Goal: Task Accomplishment & Management: Complete application form

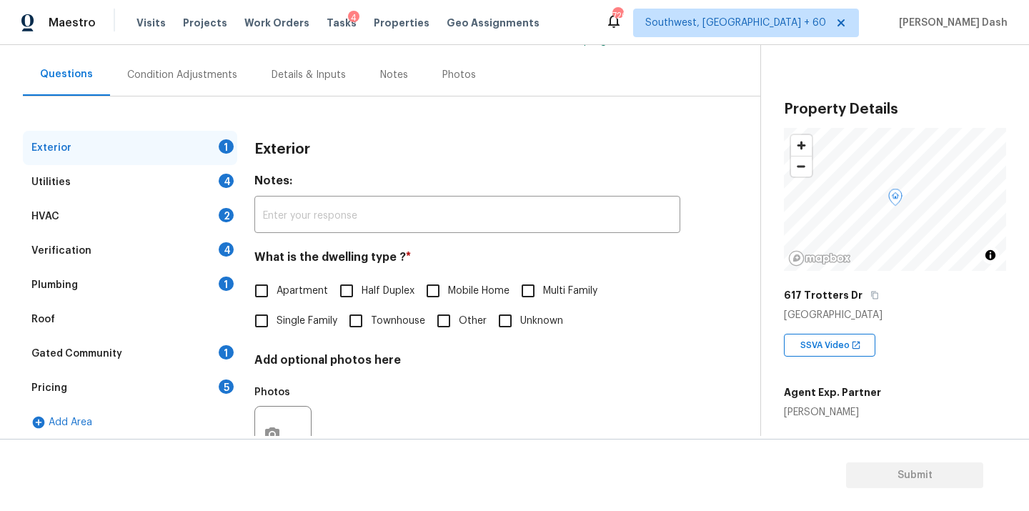
scroll to position [127, 0]
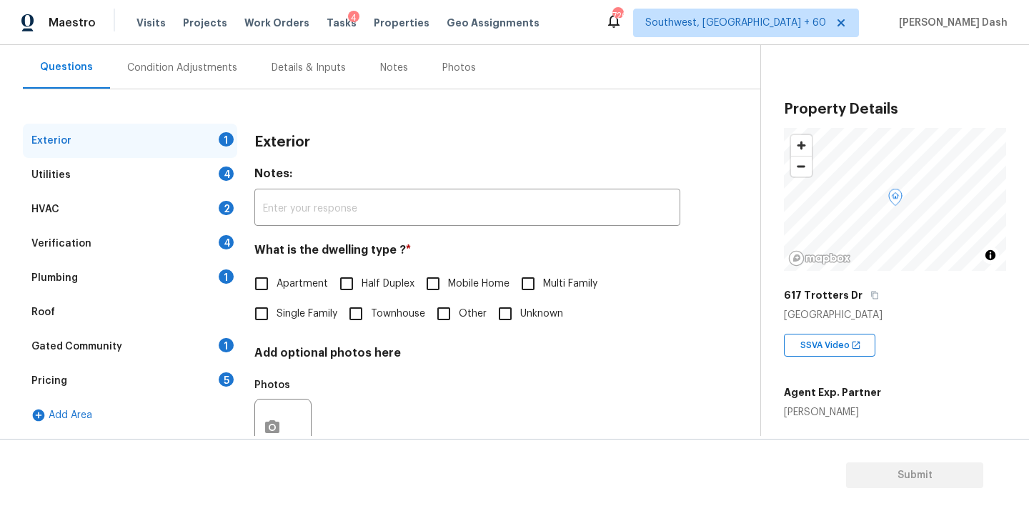
click at [303, 320] on span "Single Family" at bounding box center [307, 314] width 61 height 15
click at [277, 320] on input "Single Family" at bounding box center [262, 314] width 30 height 30
checkbox input "true"
click at [220, 177] on div "4" at bounding box center [226, 174] width 15 height 14
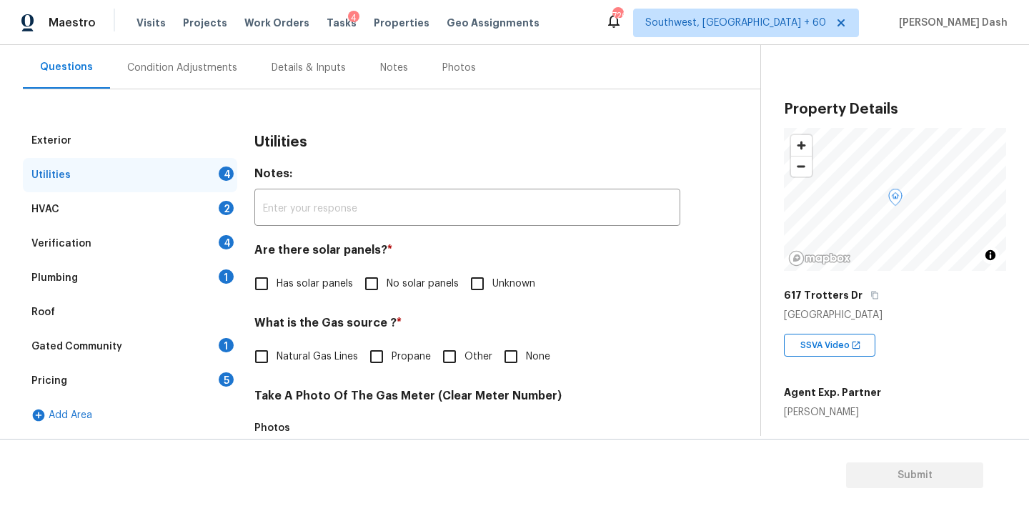
click at [400, 289] on span "No solar panels" at bounding box center [423, 284] width 72 height 15
click at [387, 289] on input "No solar panels" at bounding box center [372, 284] width 30 height 30
checkbox input "true"
click at [460, 354] on input "Other" at bounding box center [450, 357] width 30 height 30
checkbox input "true"
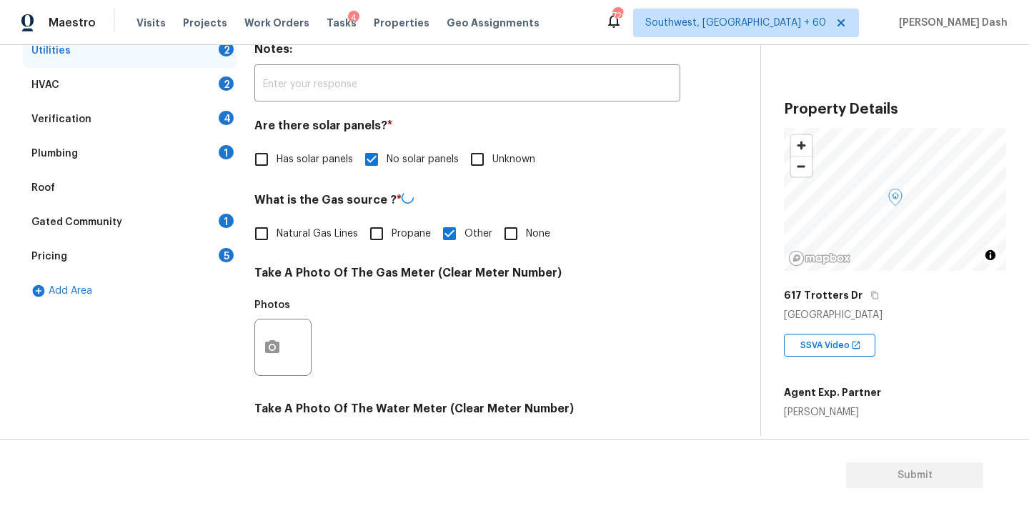
scroll to position [459, 0]
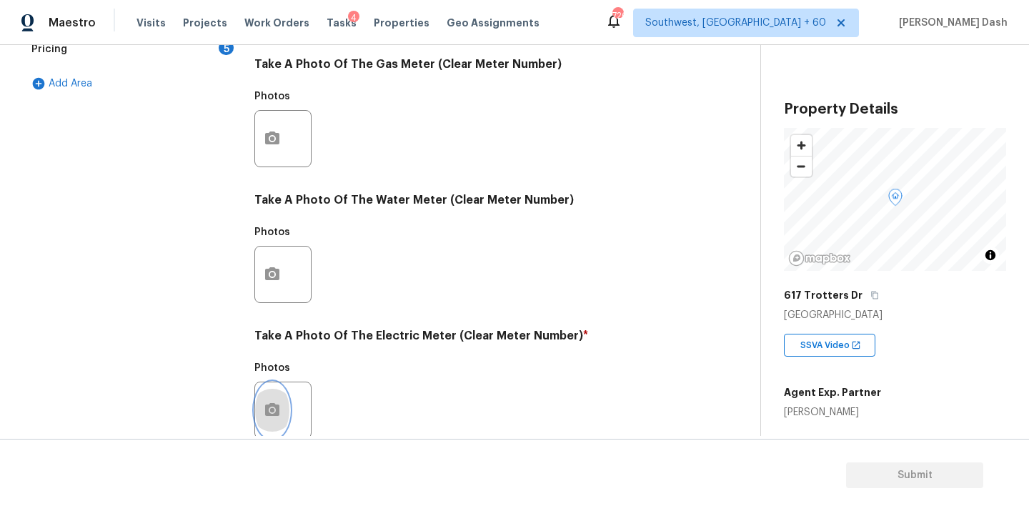
click at [283, 410] on button "button" at bounding box center [272, 410] width 34 height 56
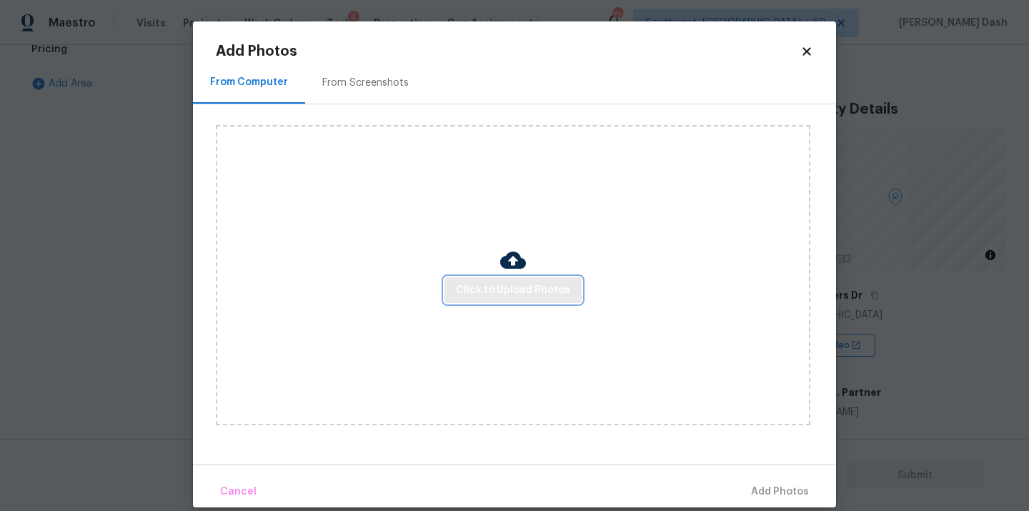
click at [457, 297] on button "Click to Upload Photos" at bounding box center [513, 290] width 137 height 26
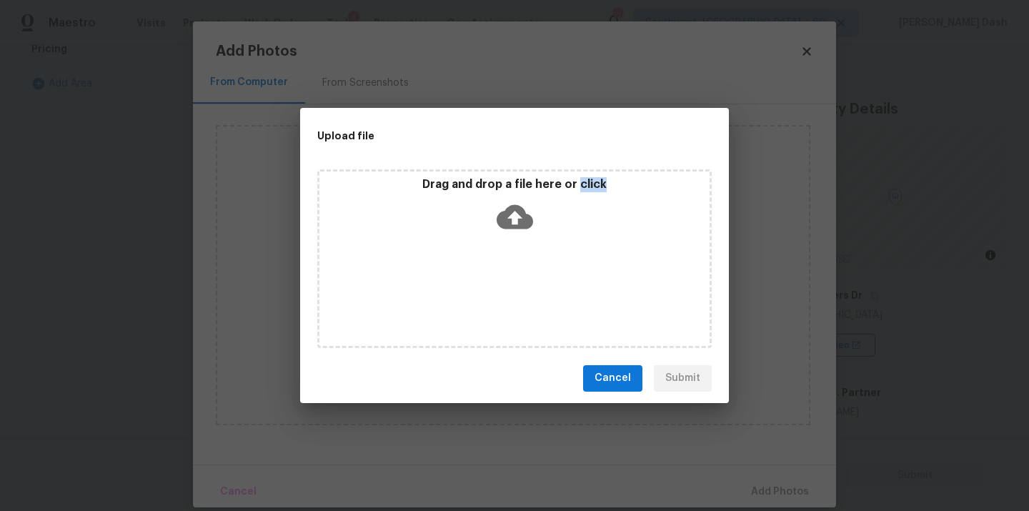
click at [457, 297] on div "Drag and drop a file here or click" at bounding box center [514, 258] width 395 height 179
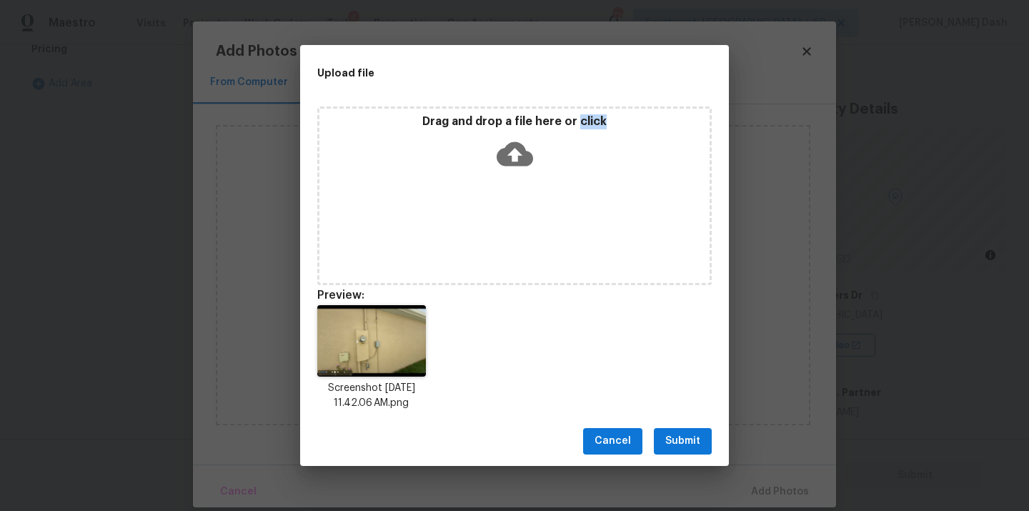
click at [691, 440] on span "Submit" at bounding box center [682, 441] width 35 height 18
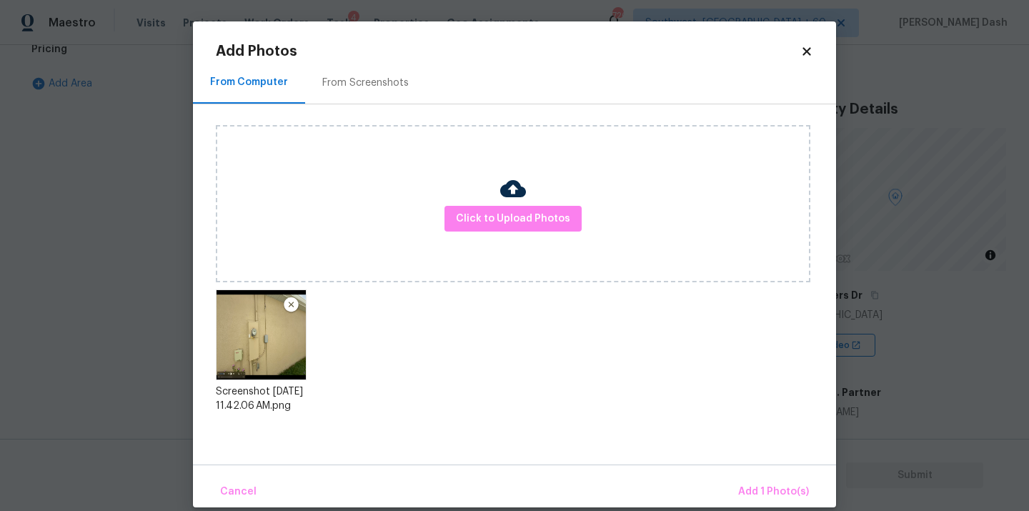
click at [773, 485] on div "Upload file Drag and drop a file here or click Cancel Submit" at bounding box center [514, 255] width 1029 height 511
click at [773, 485] on span "Add 1 Photo(s)" at bounding box center [773, 492] width 71 height 18
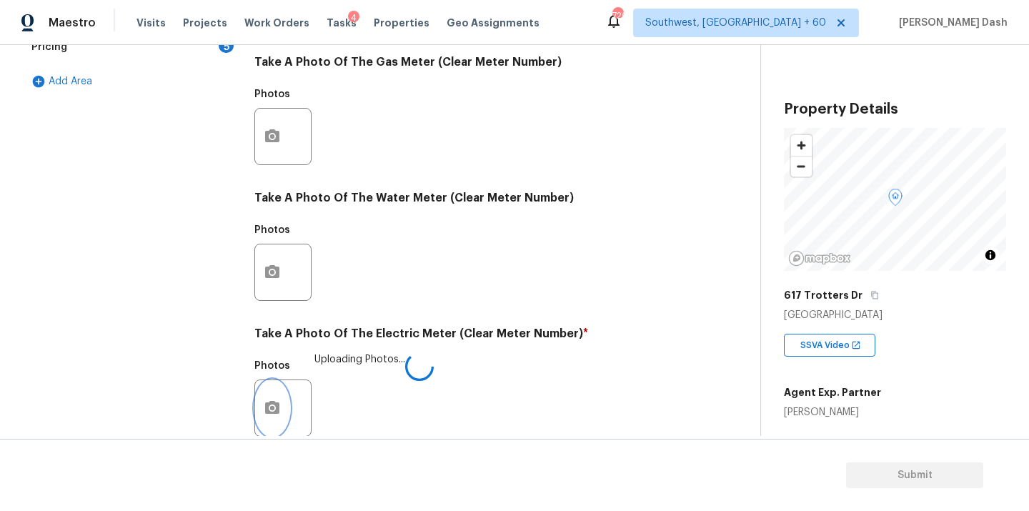
scroll to position [565, 0]
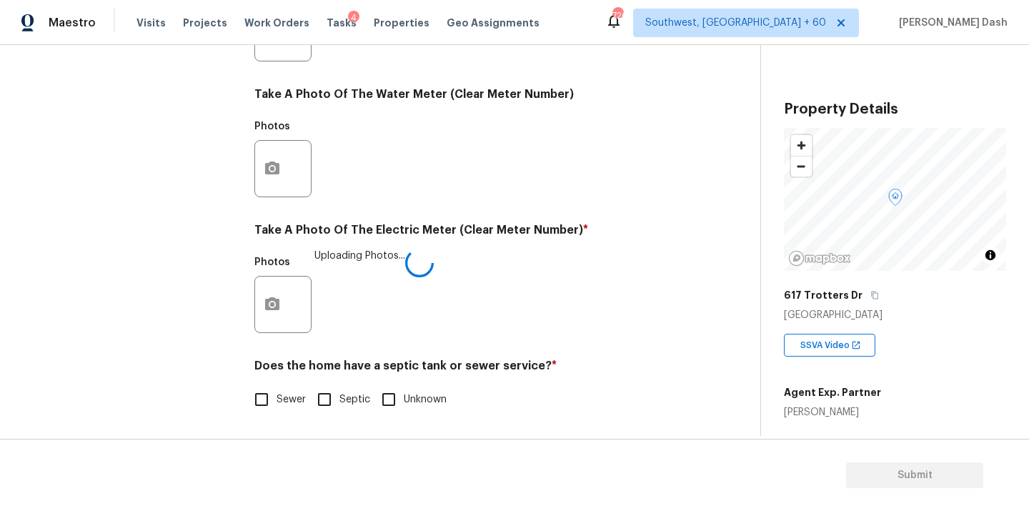
click at [279, 398] on span "Sewer" at bounding box center [291, 399] width 29 height 15
click at [277, 398] on input "Sewer" at bounding box center [262, 400] width 30 height 30
checkbox input "true"
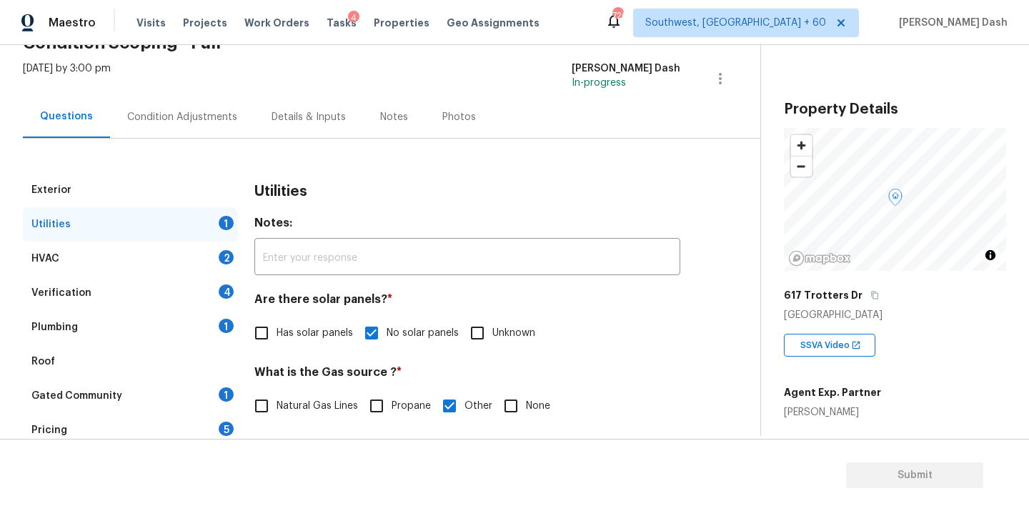
scroll to position [71, 0]
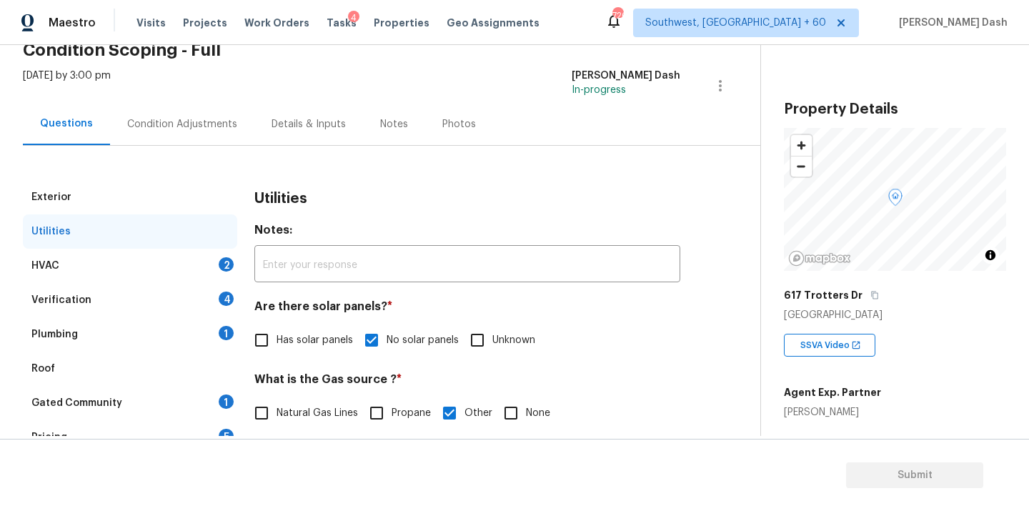
click at [193, 257] on div "HVAC 2" at bounding box center [130, 266] width 214 height 34
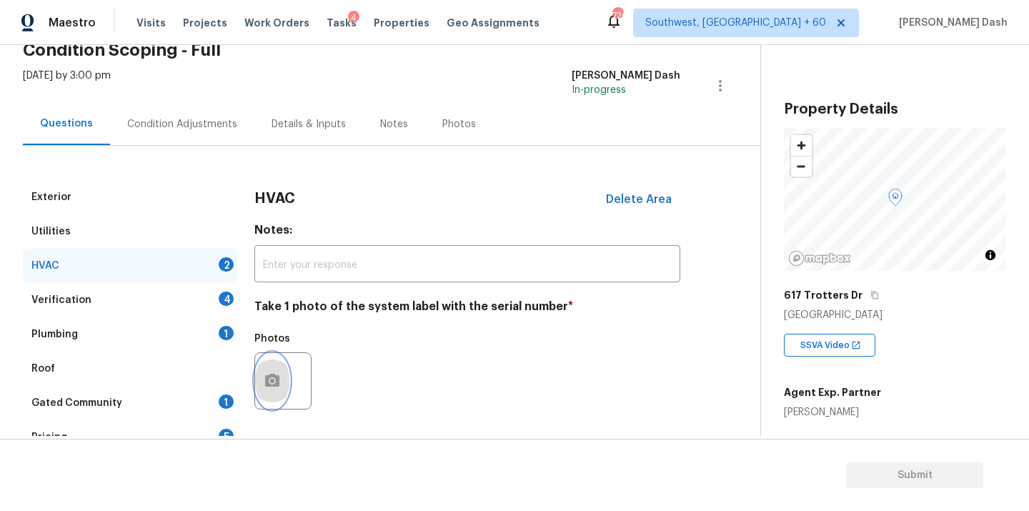
click at [264, 387] on icon "button" at bounding box center [272, 380] width 17 height 17
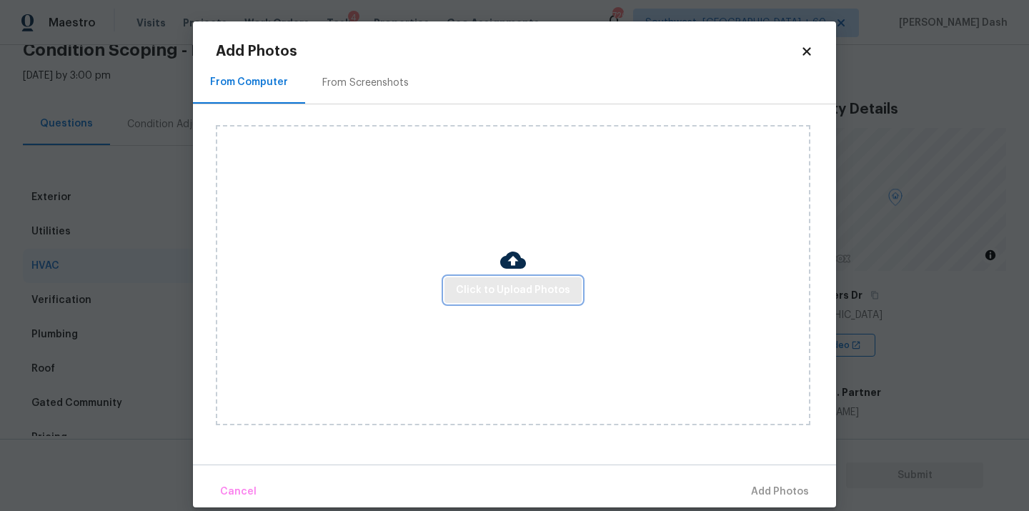
click at [493, 294] on span "Click to Upload Photos" at bounding box center [513, 291] width 114 height 18
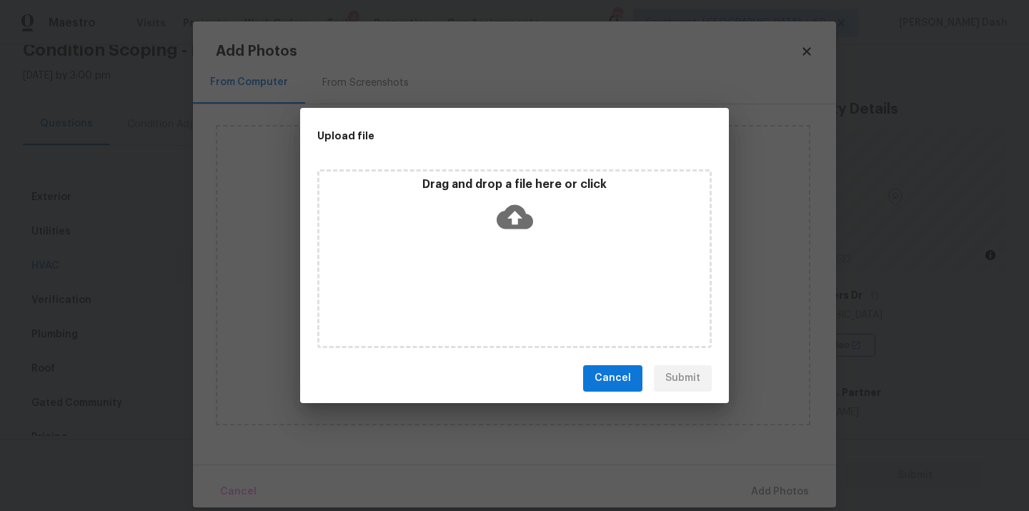
click at [493, 294] on div "Drag and drop a file here or click" at bounding box center [514, 258] width 395 height 179
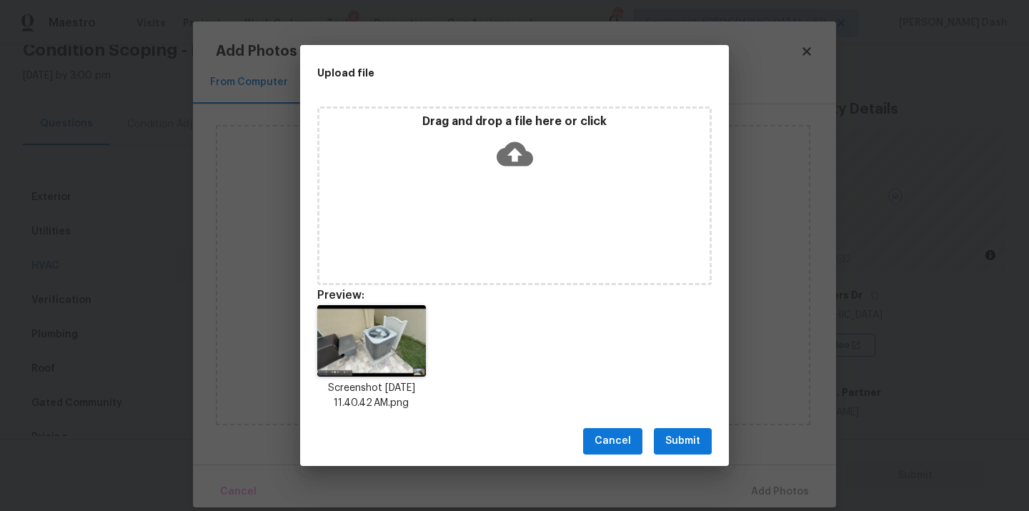
click at [676, 427] on div "Cancel Submit" at bounding box center [514, 441] width 429 height 49
click at [687, 441] on span "Submit" at bounding box center [682, 441] width 35 height 18
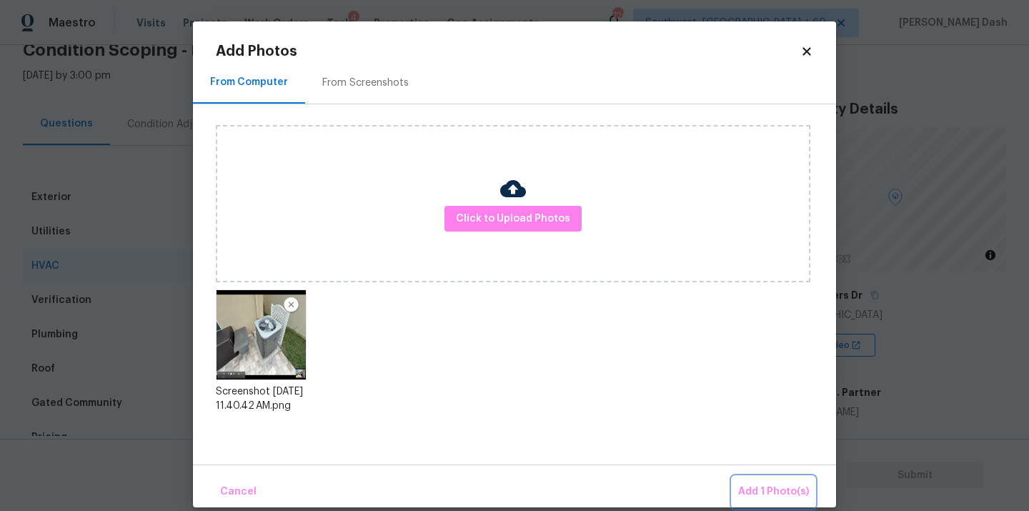
click at [768, 498] on span "Add 1 Photo(s)" at bounding box center [773, 492] width 71 height 18
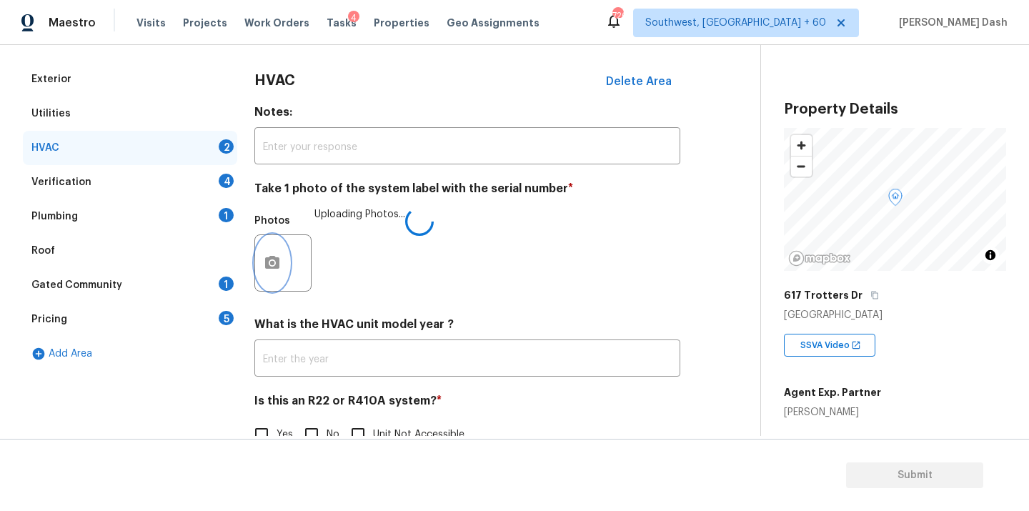
scroll to position [224, 0]
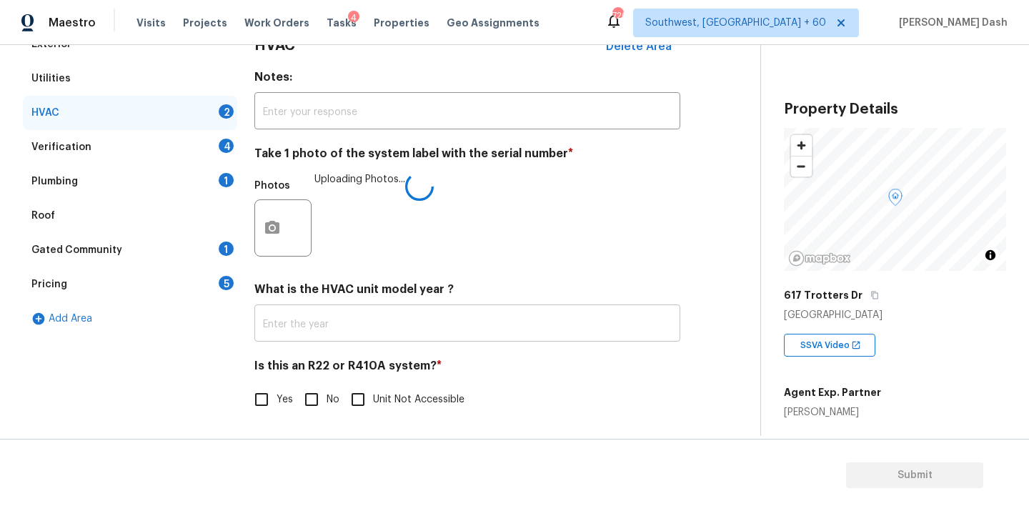
click at [295, 327] on input "text" at bounding box center [467, 325] width 426 height 34
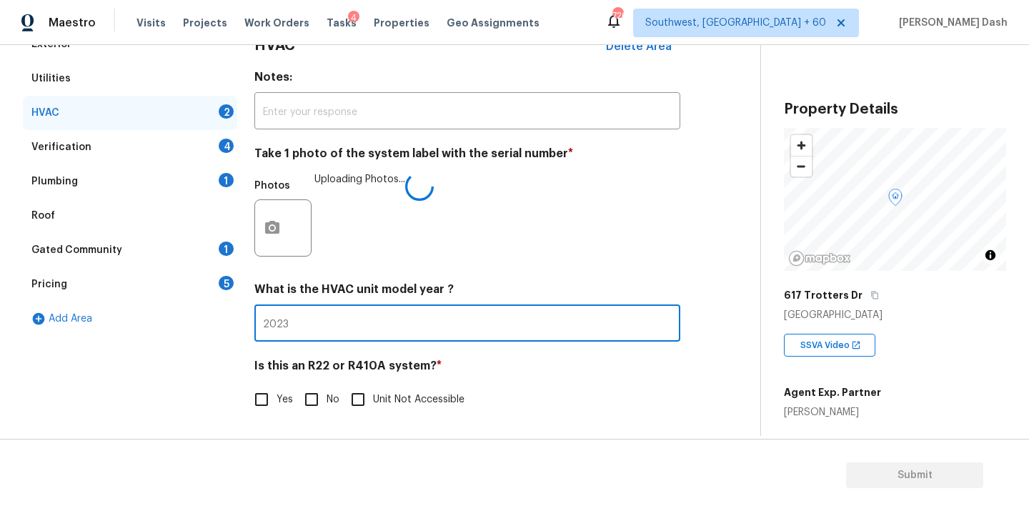
type input "2023"
click at [312, 396] on input "No" at bounding box center [312, 400] width 30 height 30
checkbox input "true"
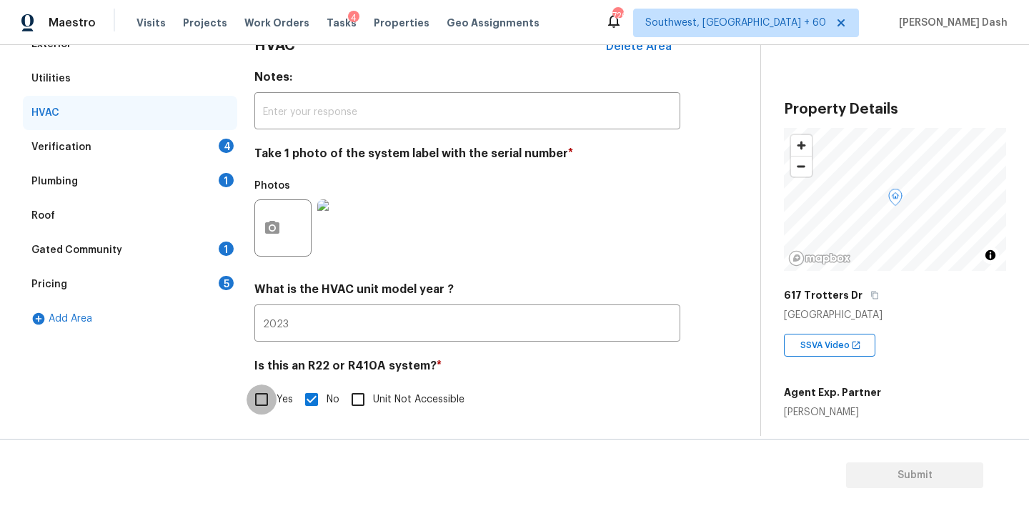
click at [255, 405] on input "Yes" at bounding box center [262, 400] width 30 height 30
checkbox input "true"
checkbox input "false"
click at [199, 151] on div "Verification 4" at bounding box center [130, 147] width 214 height 34
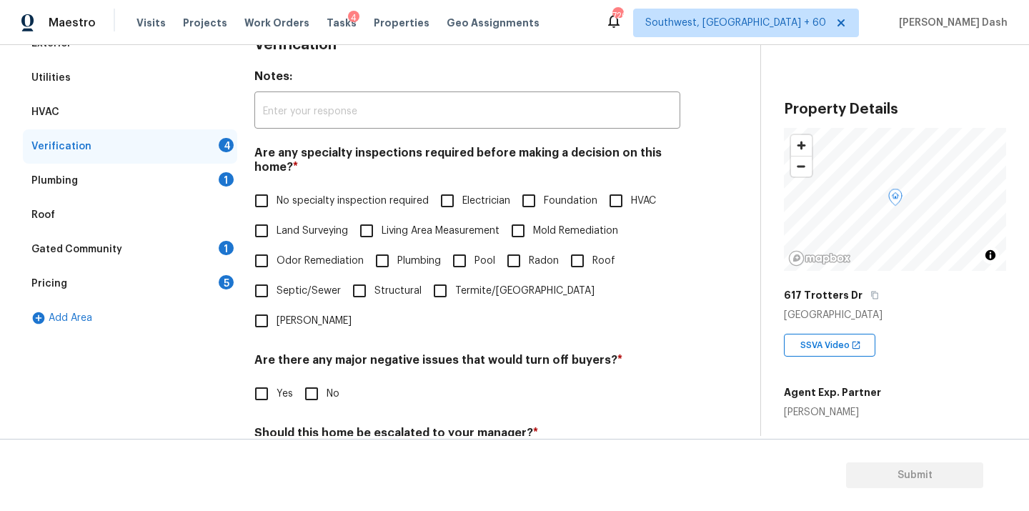
click at [346, 209] on label "No specialty inspection required" at bounding box center [338, 201] width 182 height 30
click at [277, 209] on input "No specialty inspection required" at bounding box center [262, 201] width 30 height 30
checkbox input "true"
click at [311, 379] on input "No" at bounding box center [312, 394] width 30 height 30
checkbox input "true"
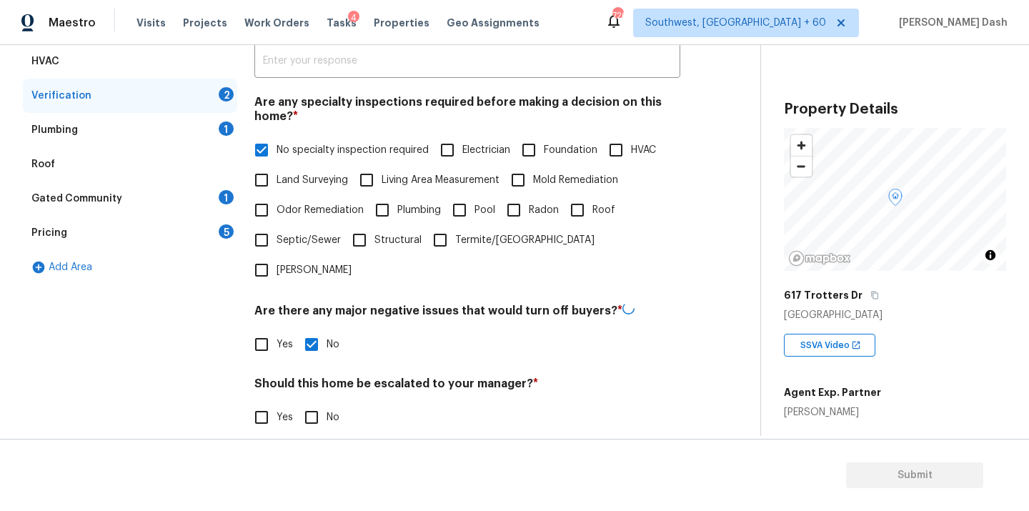
scroll to position [308, 0]
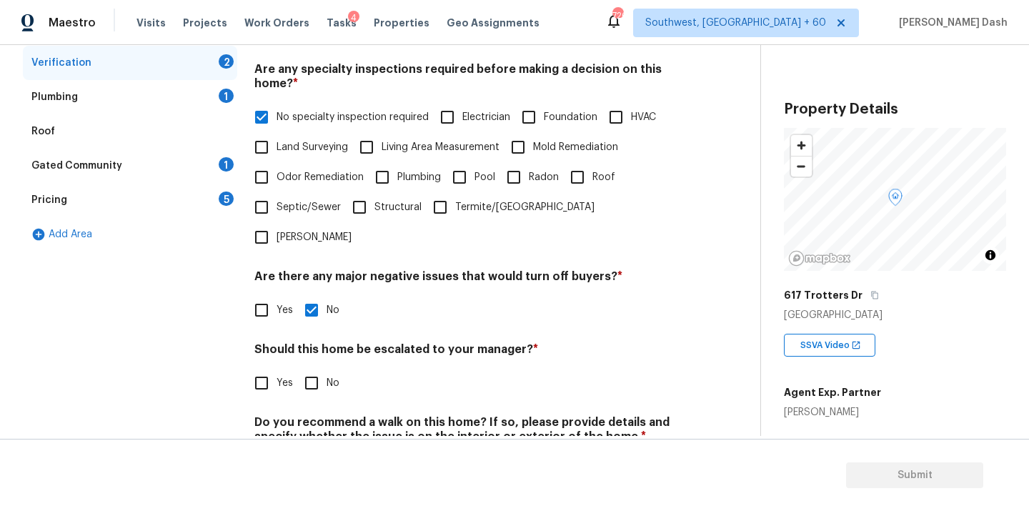
click at [268, 368] on input "Yes" at bounding box center [262, 383] width 30 height 30
checkbox input "true"
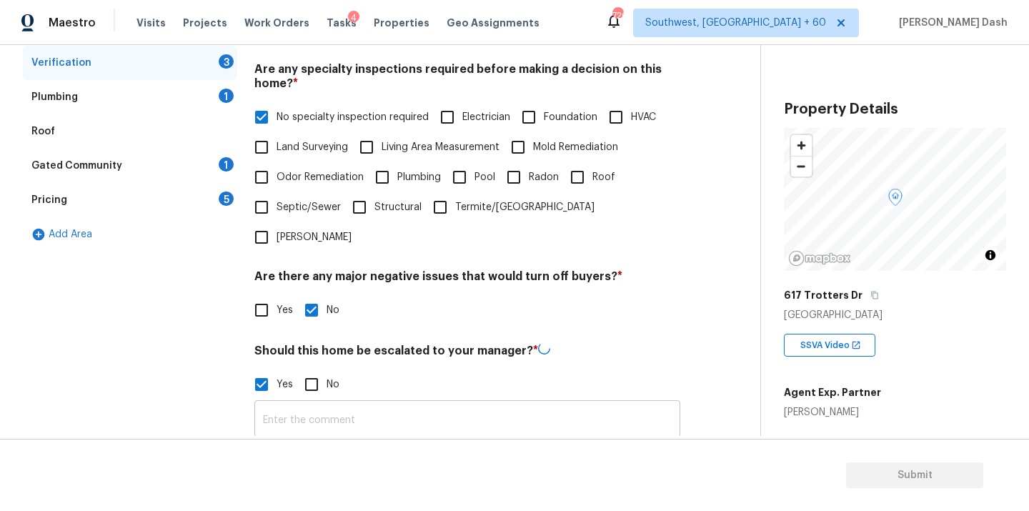
click at [326, 404] on input "text" at bounding box center [467, 421] width 426 height 34
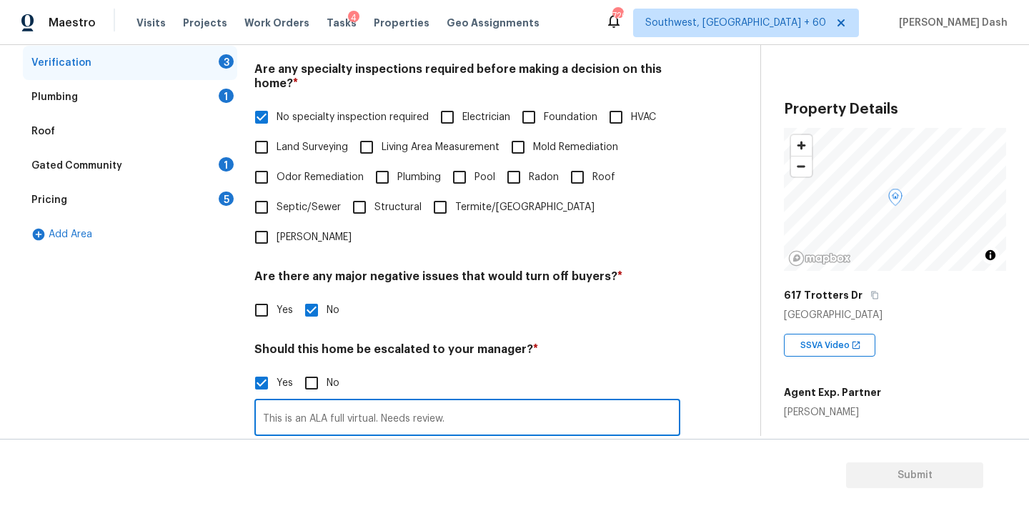
scroll to position [485, 0]
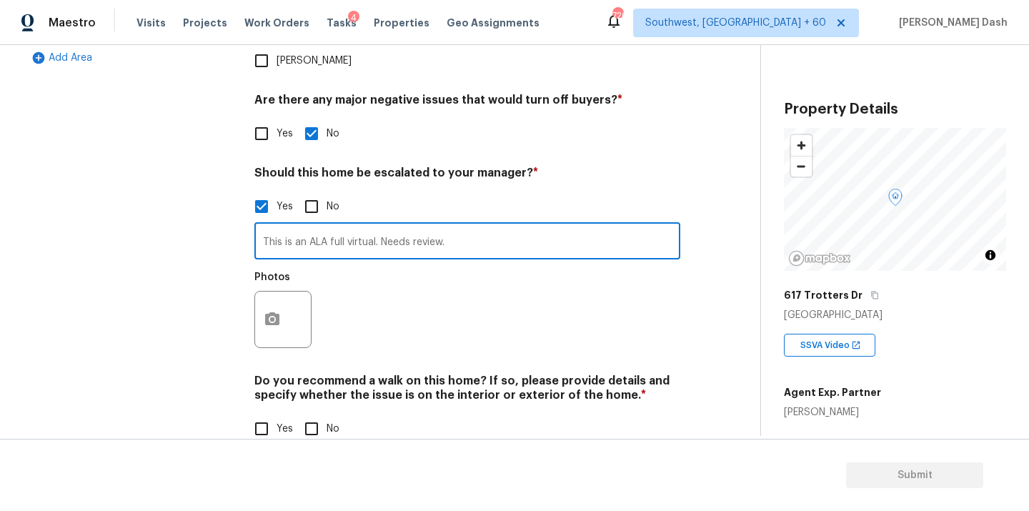
type input "This is an ALA full virtual. Needs review."
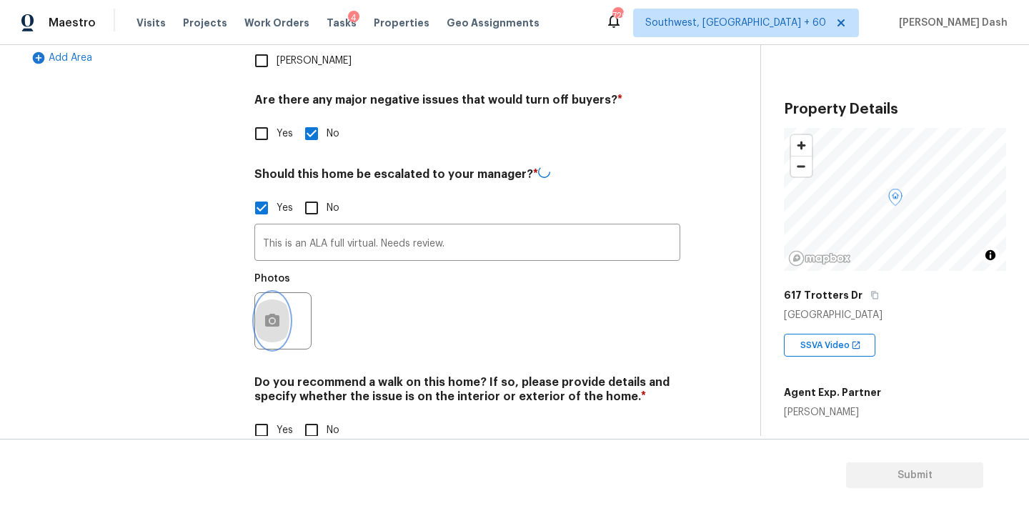
click at [286, 293] on button "button" at bounding box center [272, 321] width 34 height 56
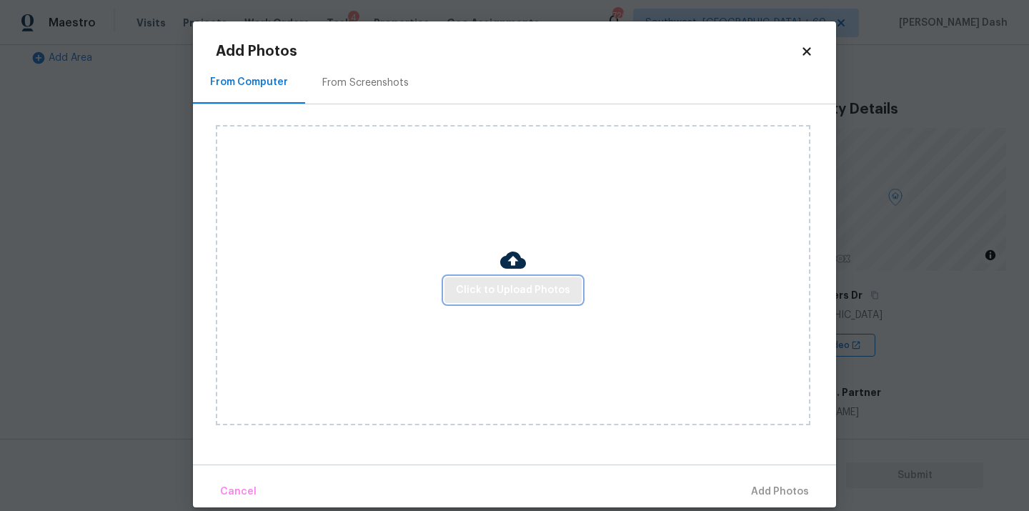
click at [493, 298] on span "Click to Upload Photos" at bounding box center [513, 291] width 114 height 18
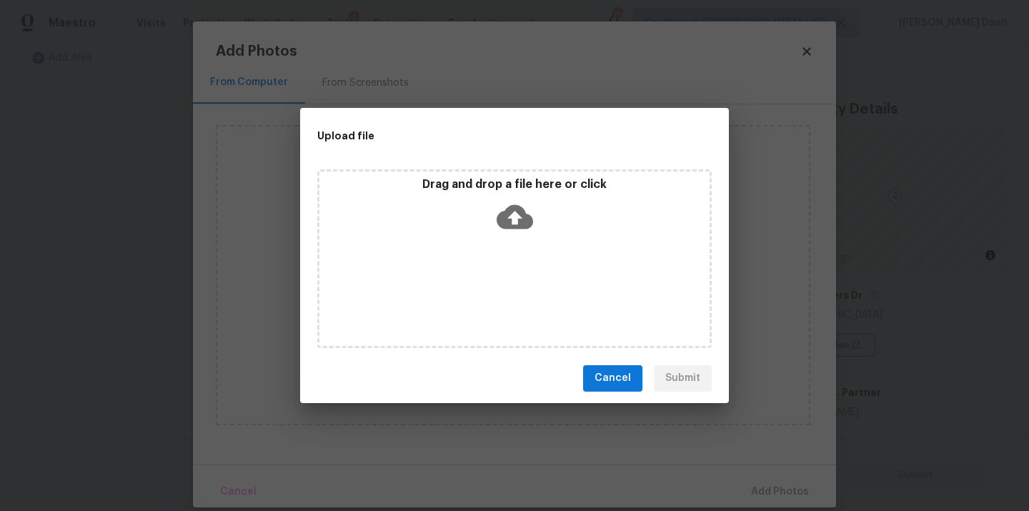
click at [493, 298] on div "Drag and drop a file here or click" at bounding box center [514, 258] width 395 height 179
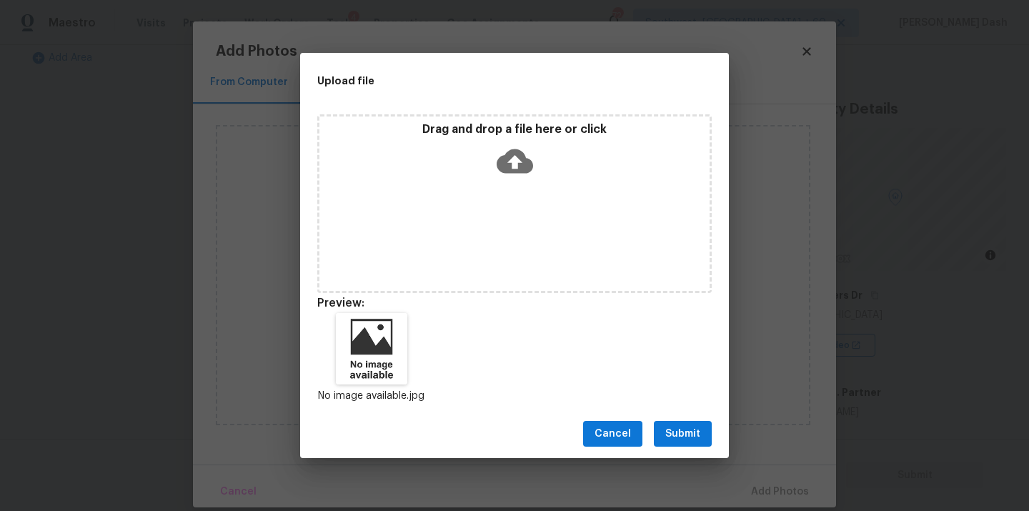
click at [667, 440] on span "Submit" at bounding box center [682, 434] width 35 height 18
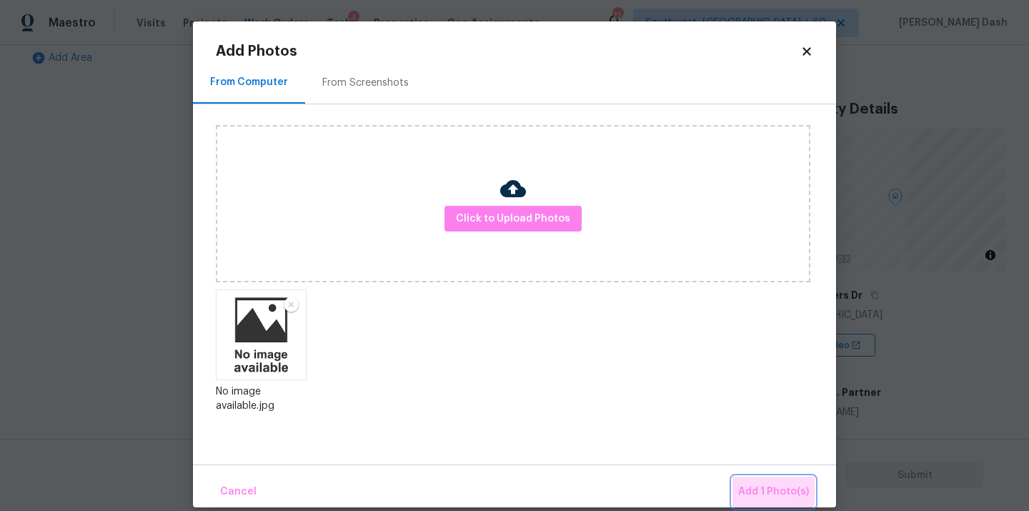
click at [761, 487] on span "Add 1 Photo(s)" at bounding box center [773, 492] width 71 height 18
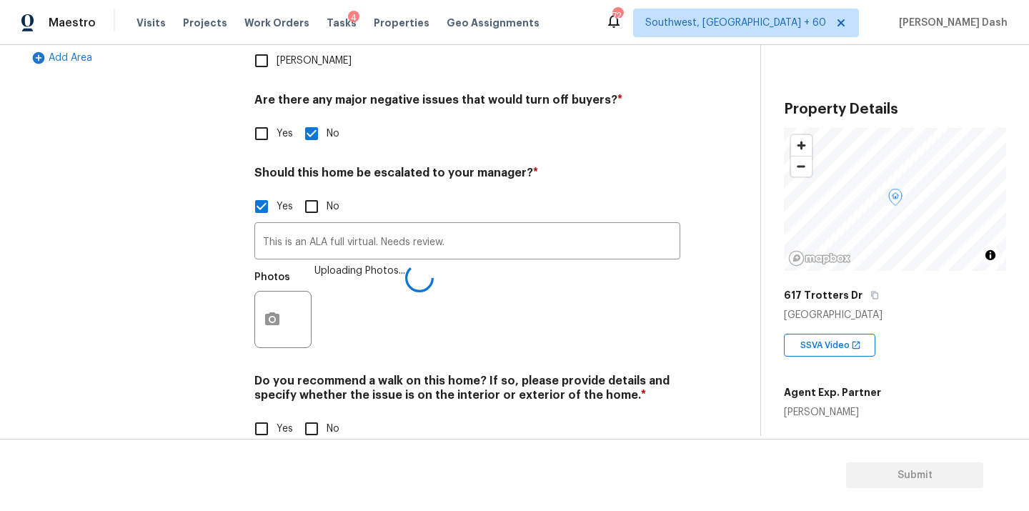
click at [309, 414] on input "No" at bounding box center [312, 429] width 30 height 30
checkbox input "true"
click at [190, 283] on div "Exterior Utilities HVAC Verification 1 Plumbing 1 Roof Gated Community 1 Pricin…" at bounding box center [130, 114] width 214 height 696
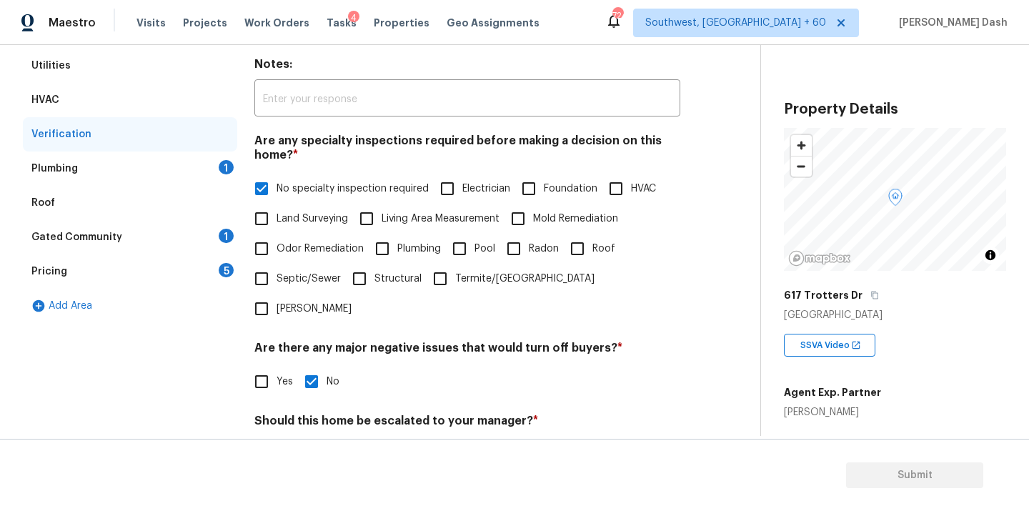
click at [201, 178] on div "Plumbing 1" at bounding box center [130, 169] width 214 height 34
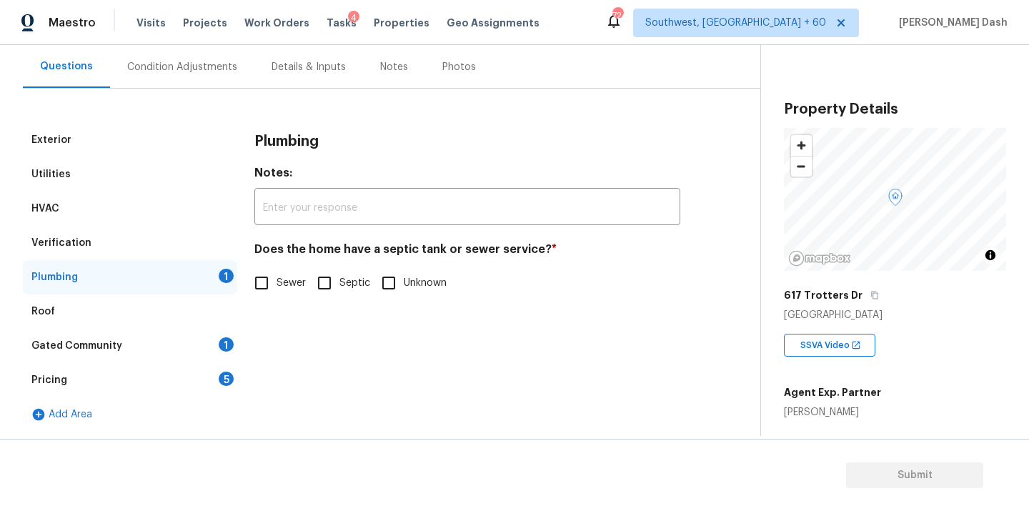
scroll to position [128, 0]
click at [270, 278] on input "Sewer" at bounding box center [262, 283] width 30 height 30
checkbox input "true"
click at [222, 357] on div "Gated Community 1" at bounding box center [130, 346] width 214 height 34
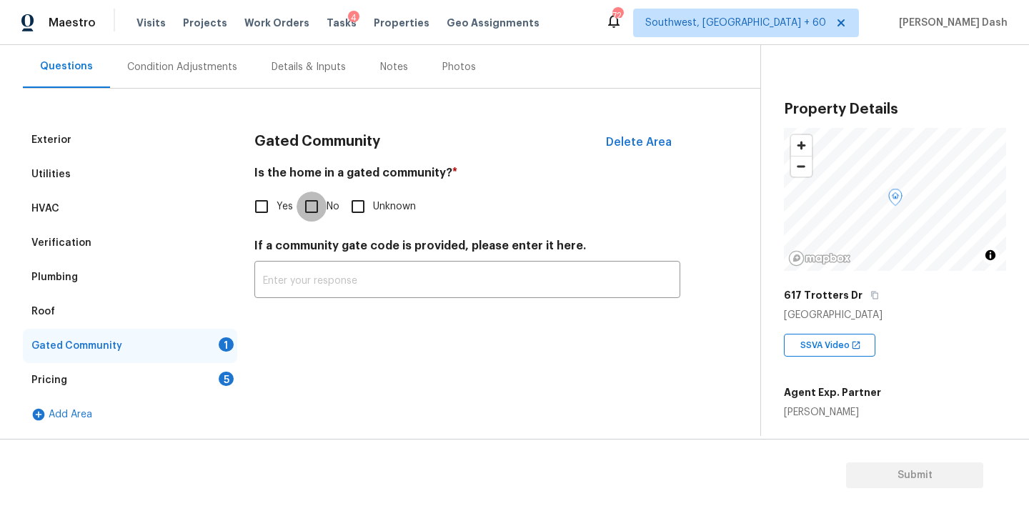
click at [317, 207] on input "No" at bounding box center [312, 207] width 30 height 30
checkbox input "true"
click at [227, 379] on div "5" at bounding box center [226, 379] width 15 height 14
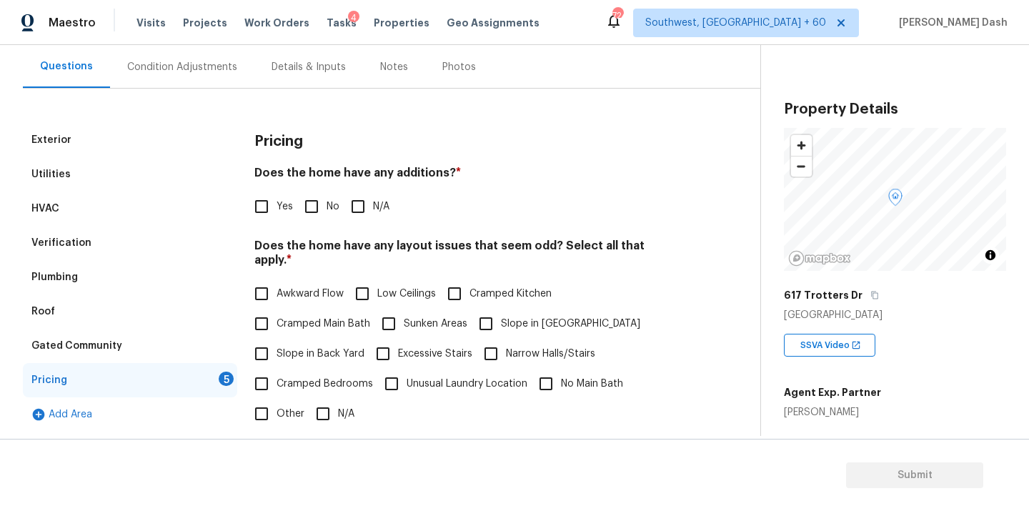
click at [305, 206] on input "No" at bounding box center [312, 207] width 30 height 30
checkbox input "true"
click at [317, 383] on label "Cramped Bedrooms" at bounding box center [310, 385] width 127 height 30
click at [277, 383] on input "Cramped Bedrooms" at bounding box center [262, 385] width 30 height 30
click at [288, 377] on span "Cramped Bedrooms" at bounding box center [325, 384] width 96 height 15
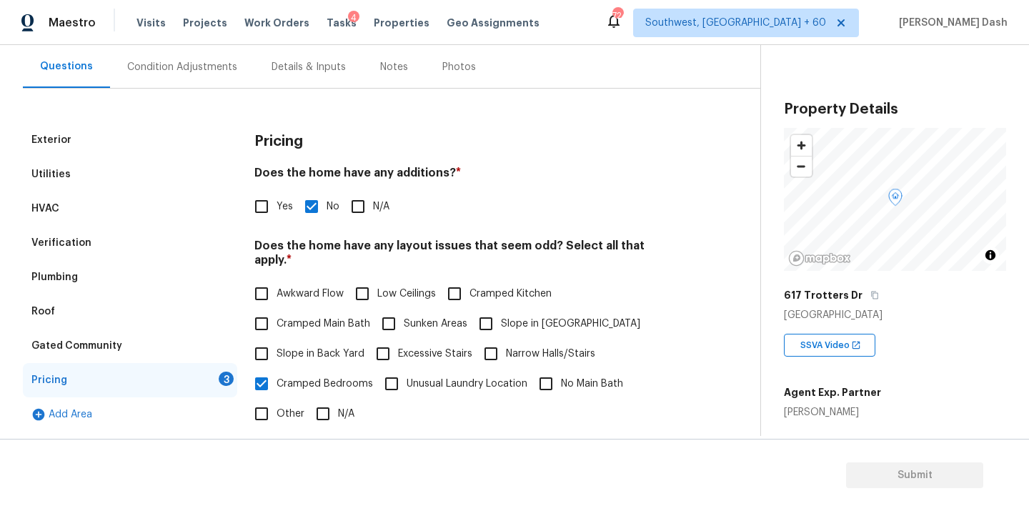
click at [277, 369] on input "Cramped Bedrooms" at bounding box center [262, 384] width 30 height 30
checkbox input "false"
click at [488, 310] on input "Slope in [GEOGRAPHIC_DATA]" at bounding box center [486, 324] width 30 height 30
checkbox input "true"
click at [270, 404] on input "Other" at bounding box center [262, 414] width 30 height 30
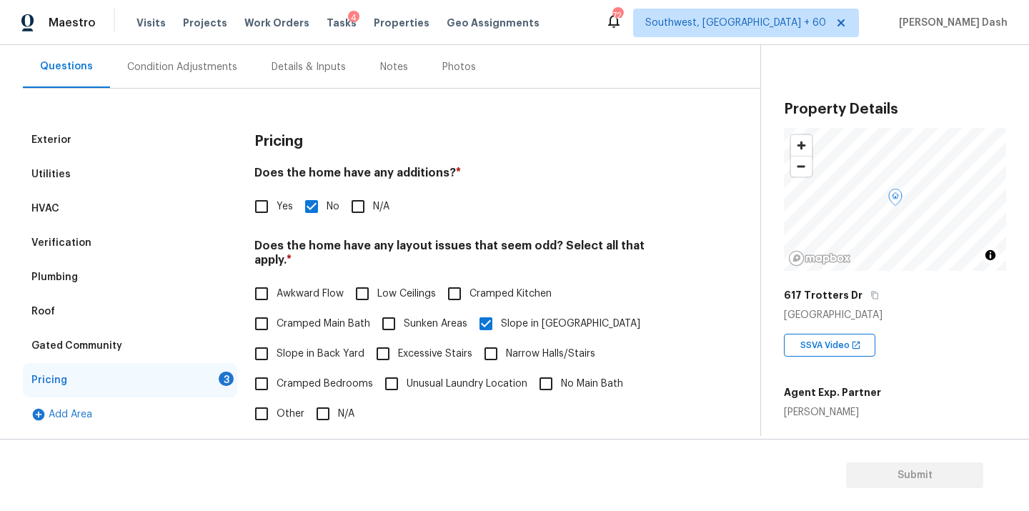
checkbox input "true"
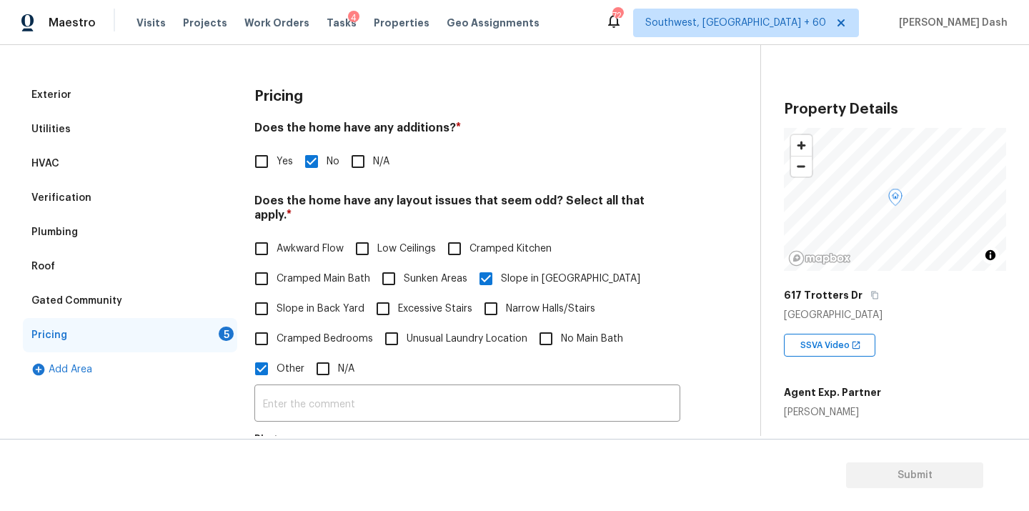
scroll to position [217, 0]
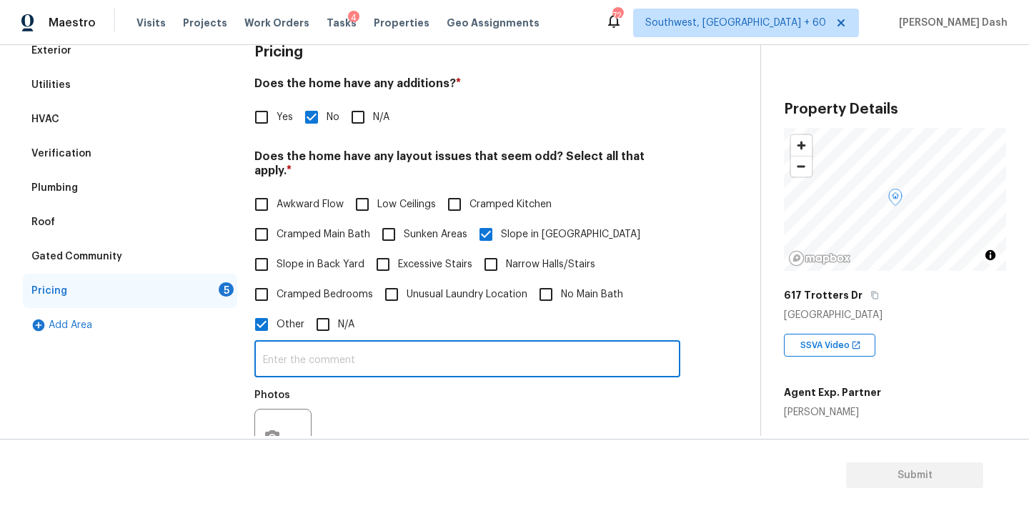
click at [306, 344] on input "text" at bounding box center [467, 361] width 426 height 34
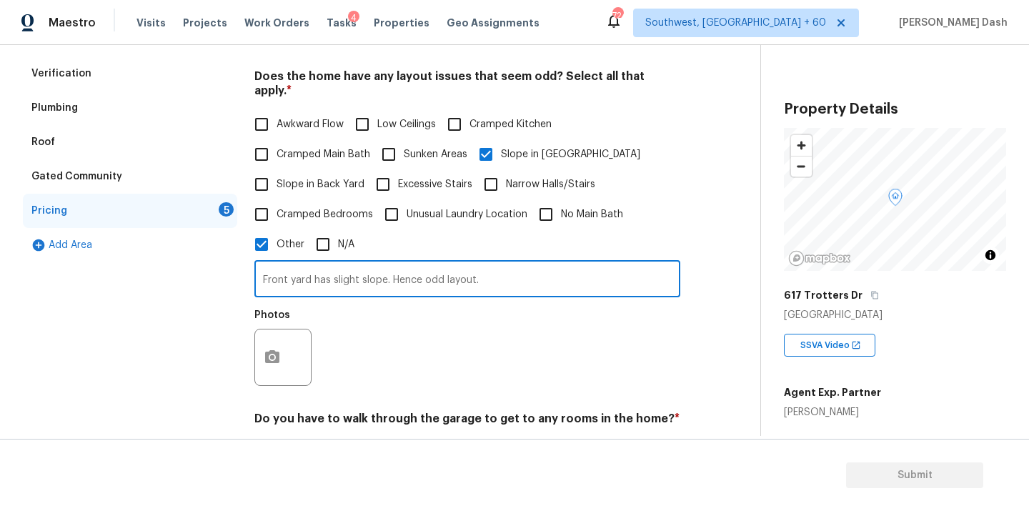
type input "Front yard has slight slope. Hence odd layout."
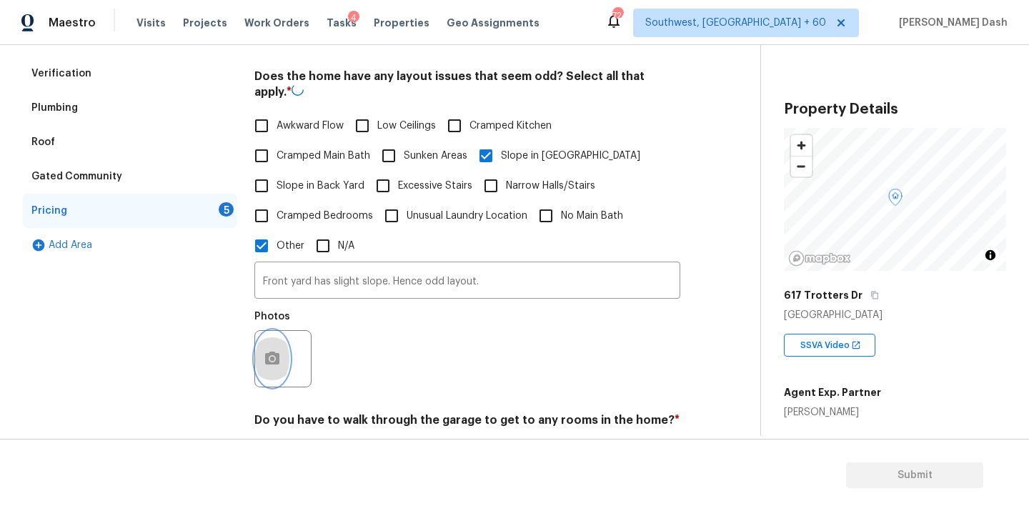
click at [283, 345] on button "button" at bounding box center [272, 359] width 34 height 56
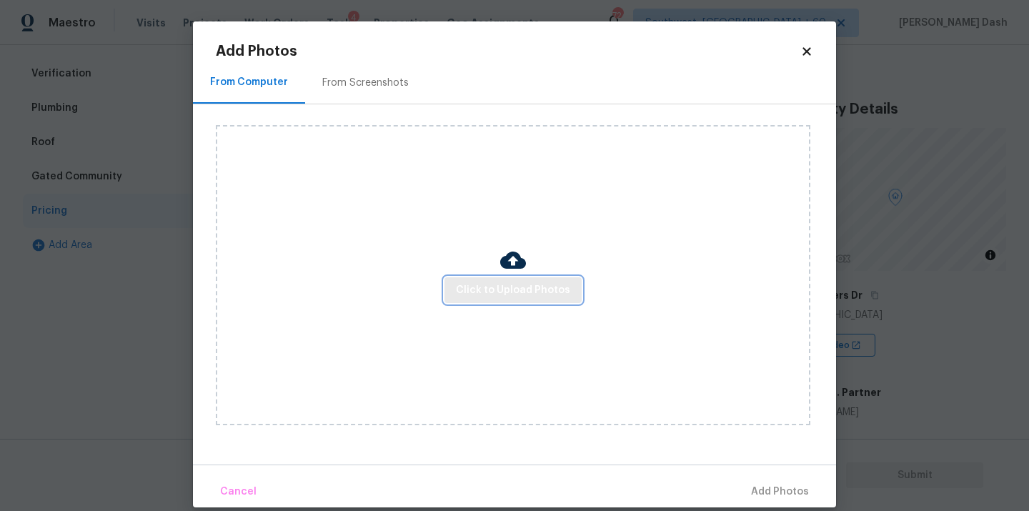
click at [506, 302] on button "Click to Upload Photos" at bounding box center [513, 290] width 137 height 26
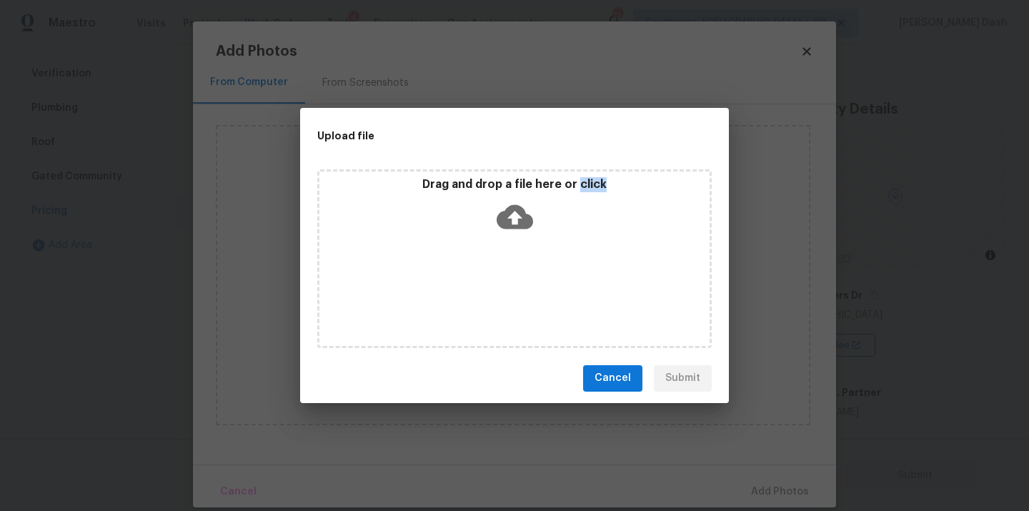
click at [506, 302] on div "Drag and drop a file here or click" at bounding box center [514, 258] width 395 height 179
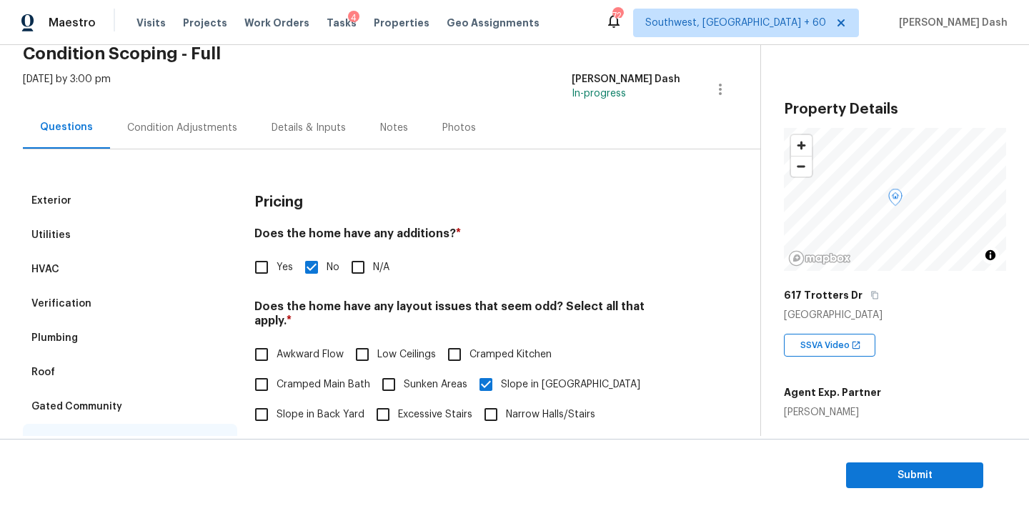
scroll to position [59, 0]
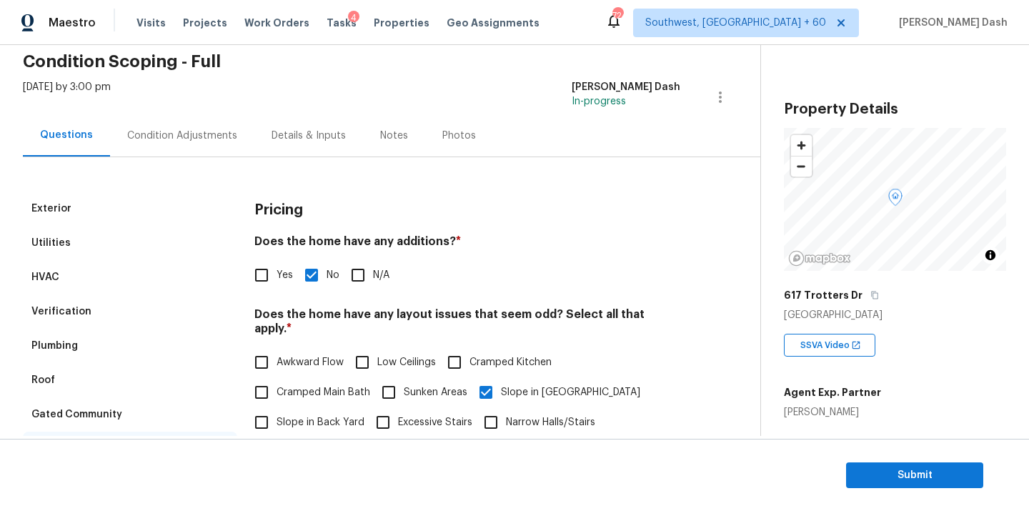
click at [177, 132] on div "Condition Adjustments" at bounding box center [182, 136] width 110 height 14
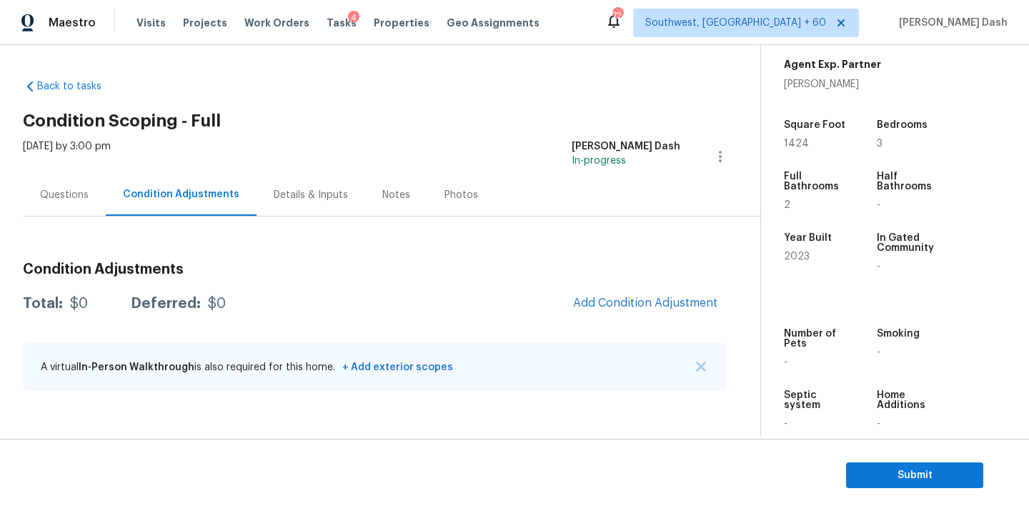
scroll to position [350, 0]
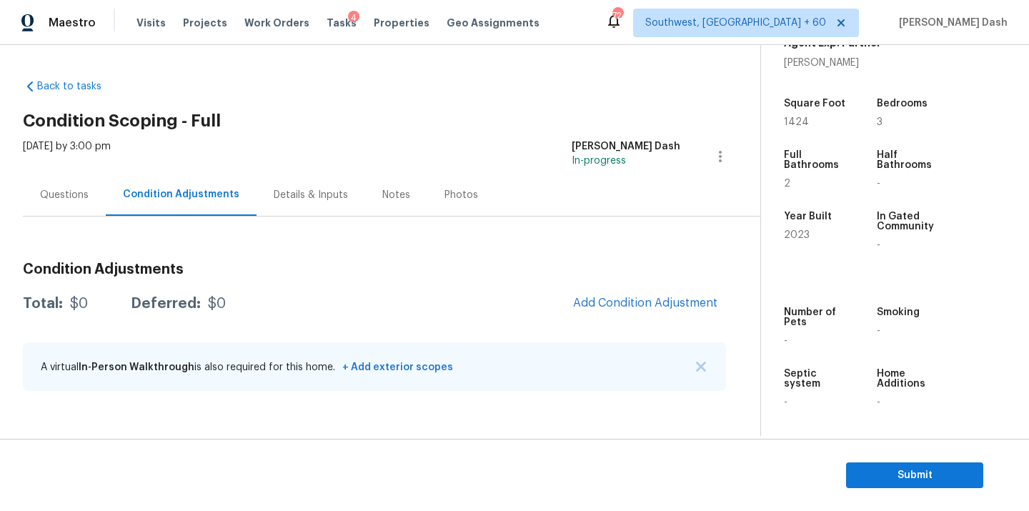
click at [675, 318] on span "Add Condition Adjustment" at bounding box center [646, 303] width 162 height 31
click at [667, 297] on span "Add Condition Adjustment" at bounding box center [645, 303] width 144 height 13
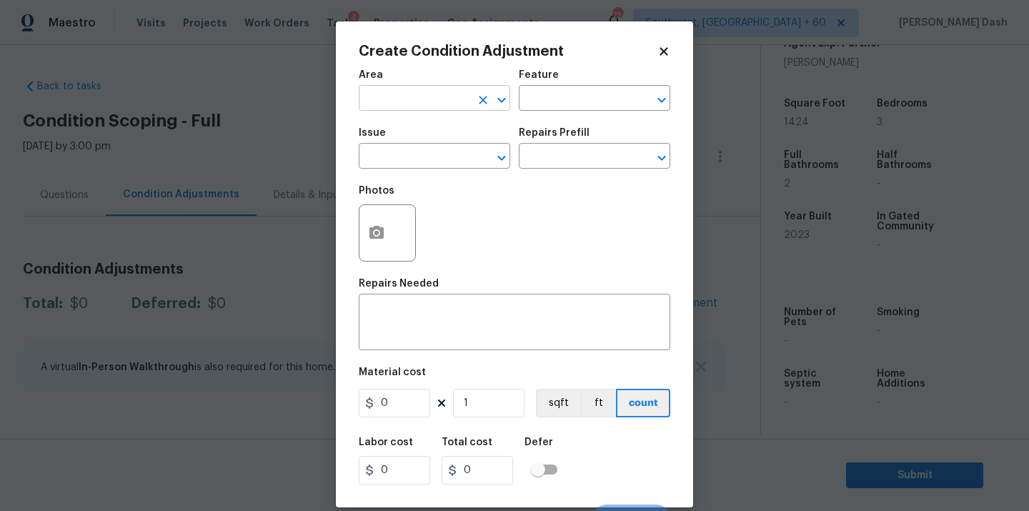
click at [420, 89] on input "text" at bounding box center [415, 100] width 112 height 22
click at [391, 143] on li "Roof" at bounding box center [435, 132] width 152 height 24
type input "Roof"
click at [540, 95] on input "text" at bounding box center [575, 100] width 112 height 22
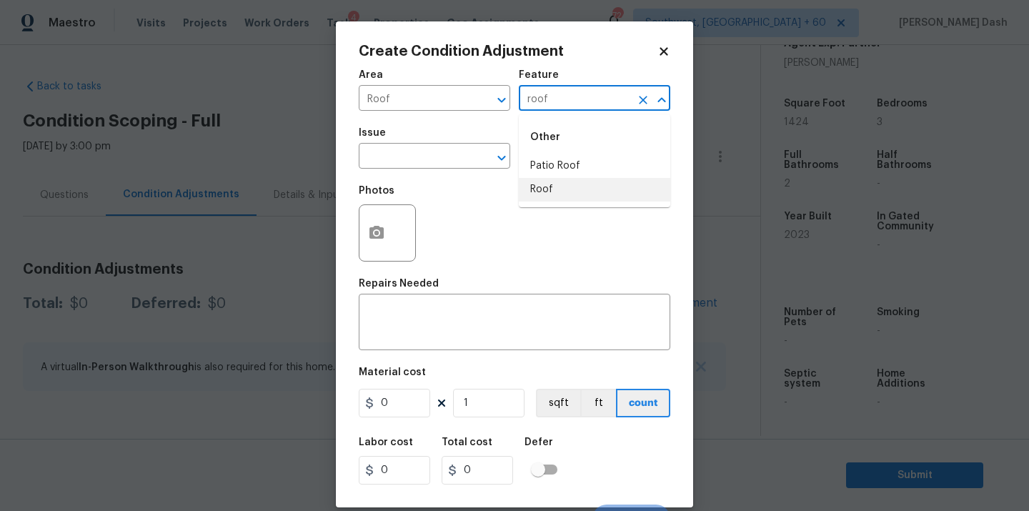
click at [558, 192] on li "Roof" at bounding box center [595, 190] width 152 height 24
type input "Roof"
click at [450, 158] on input "text" at bounding box center [415, 158] width 112 height 22
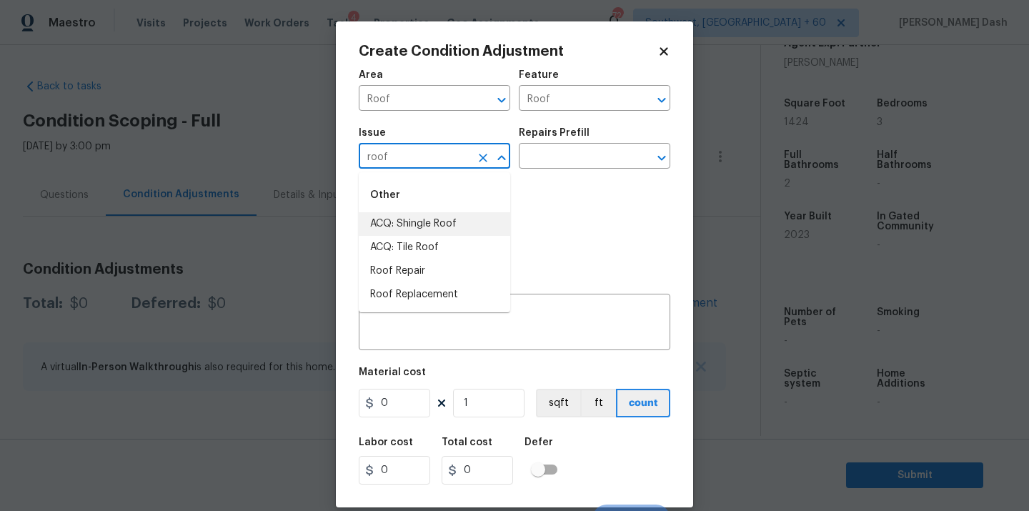
click at [427, 231] on li "ACQ: Shingle Roof" at bounding box center [435, 224] width 152 height 24
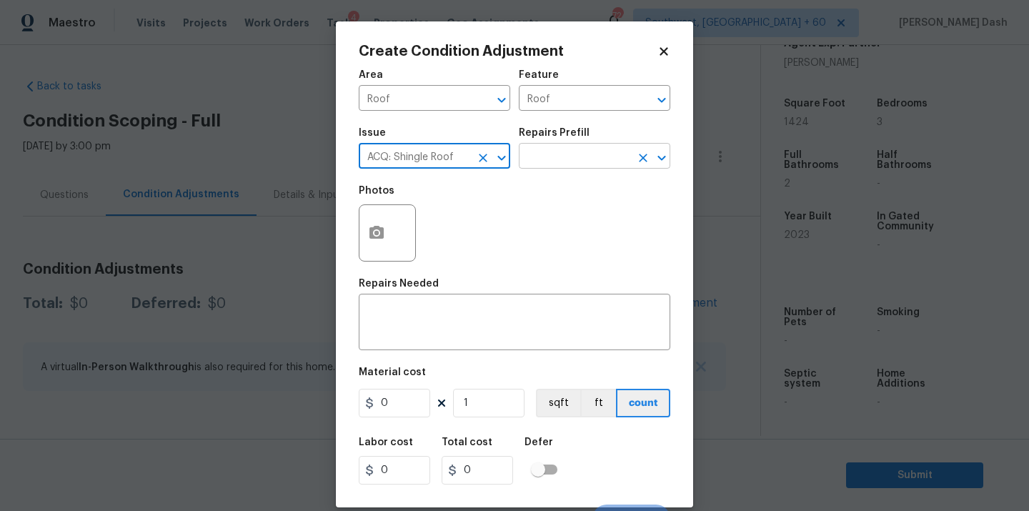
type input "ACQ: Shingle Roof"
click at [538, 157] on input "text" at bounding box center [575, 158] width 112 height 22
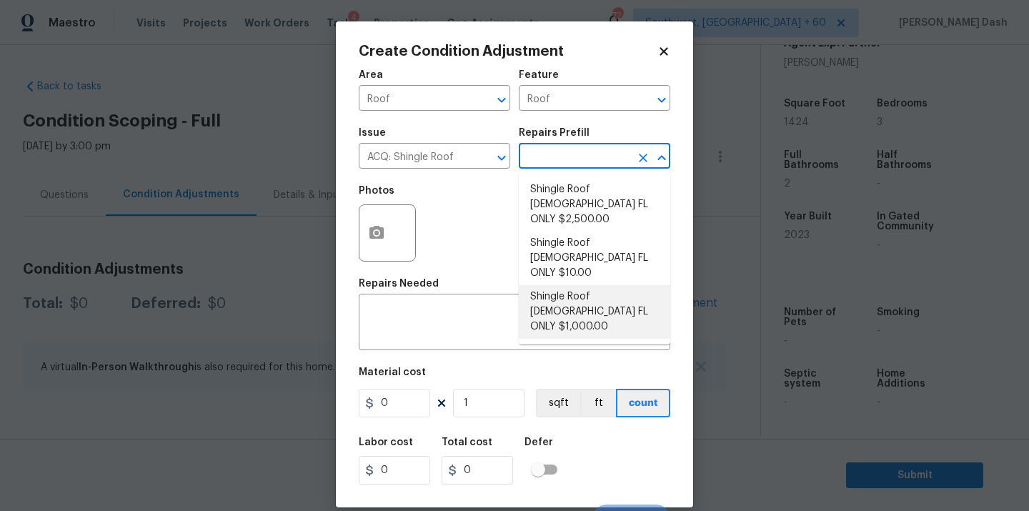
click at [568, 288] on li "Shingle Roof 5-9 Years Old FL ONLY $1,000.00" at bounding box center [595, 312] width 152 height 54
type input "Acquisition"
type textarea "Acquisition Scope (Florida Only): Shingle Roof 5-9 years in age maintenance."
type input "1000"
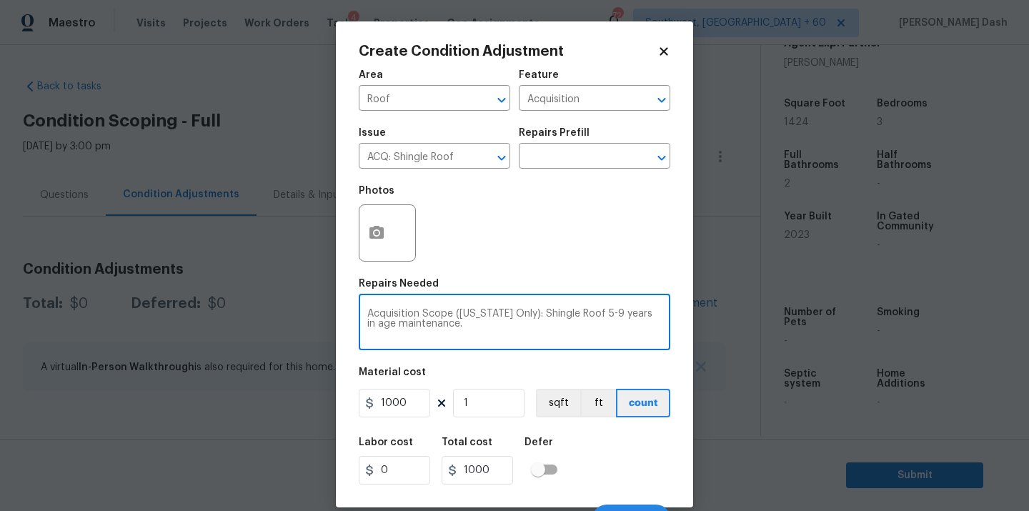
click at [591, 309] on textarea "Acquisition Scope (Florida Only): Shingle Roof 5-9 years in age maintenance." at bounding box center [514, 324] width 295 height 30
click at [591, 314] on textarea "Acquisition Scope (Florida Only): Shingle Roof 5-9 years in age maintenance." at bounding box center [514, 324] width 295 height 30
type textarea "Acquisition Scope ([US_STATE] Only): Shingle Roof 0-9 years in age maintenance."
click at [643, 449] on div "Labor cost 0 Total cost 1000 Defer" at bounding box center [515, 461] width 312 height 64
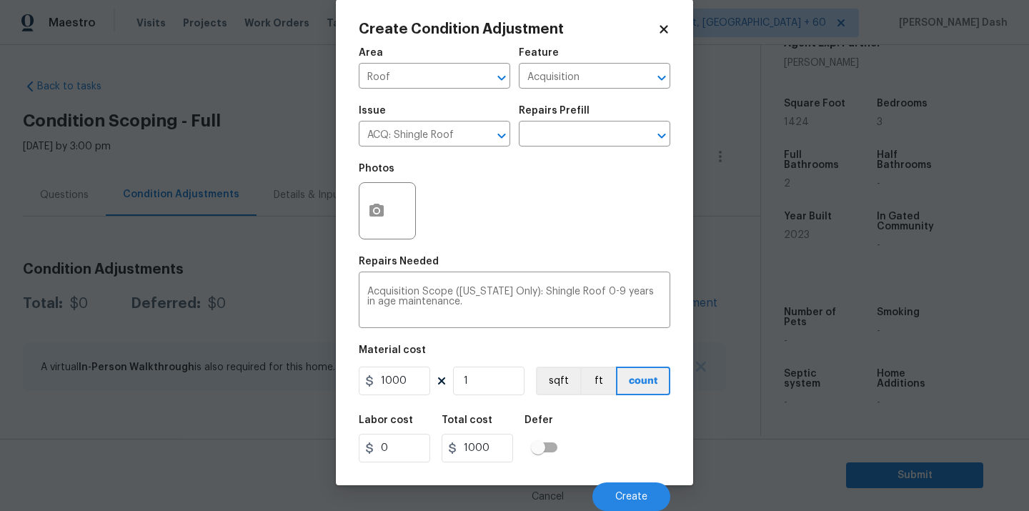
click at [643, 479] on div "Cancel Create" at bounding box center [515, 491] width 312 height 40
click at [643, 493] on span "Create" at bounding box center [631, 497] width 32 height 11
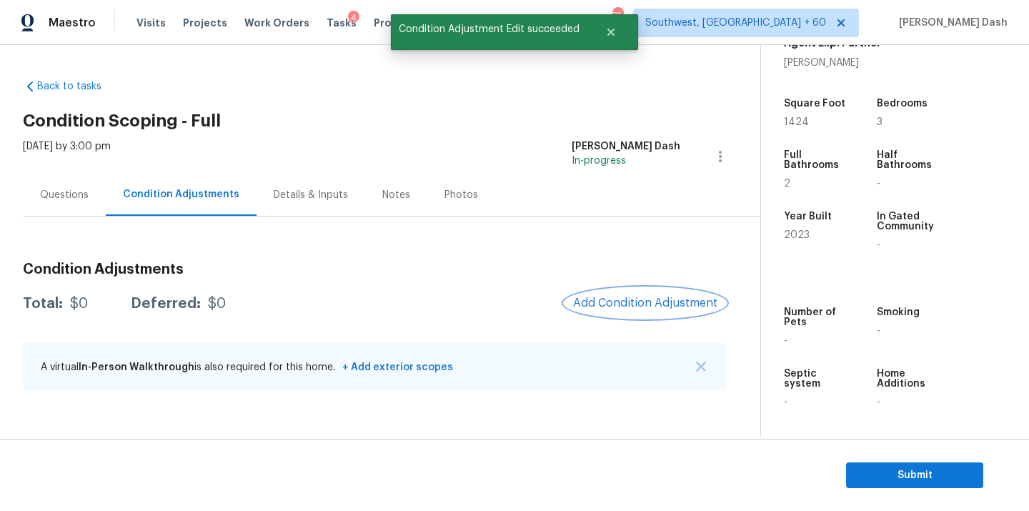
scroll to position [0, 0]
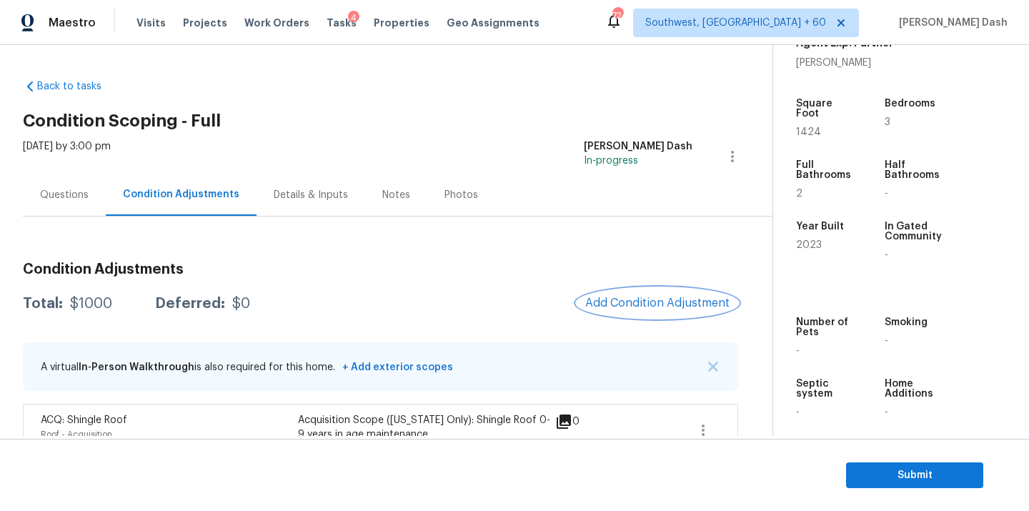
click at [651, 309] on span "Add Condition Adjustment" at bounding box center [657, 303] width 144 height 13
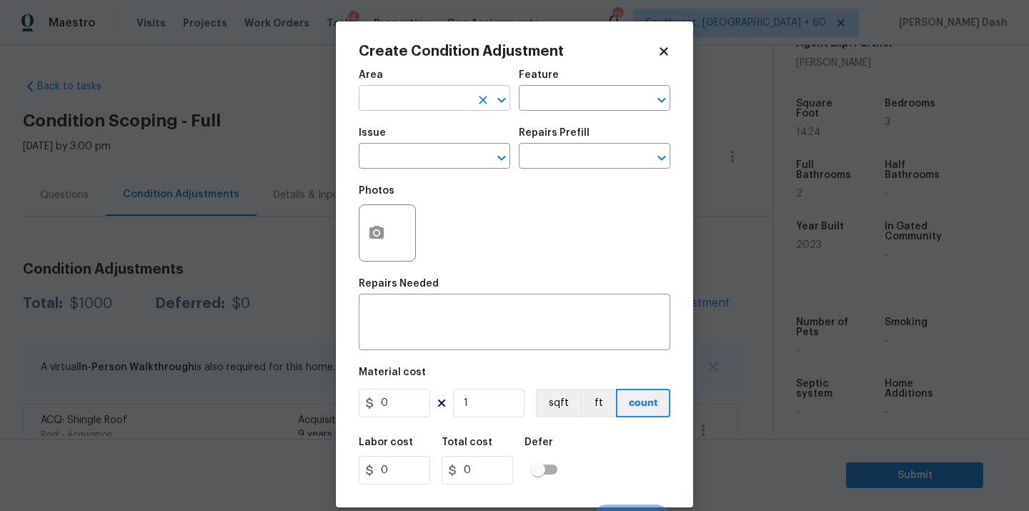
click at [447, 104] on input "text" at bounding box center [415, 100] width 112 height 22
type input "HVA"
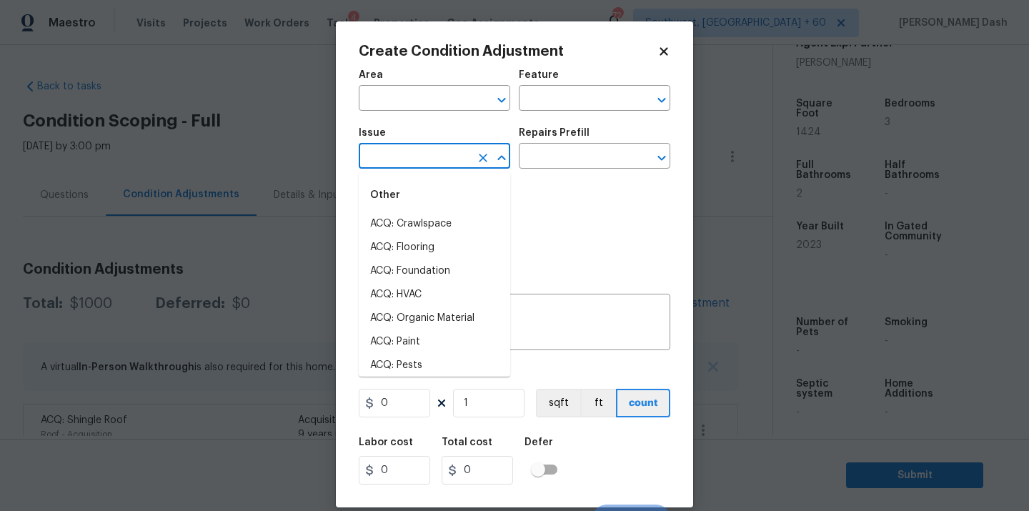
click at [434, 162] on input "text" at bounding box center [415, 158] width 112 height 22
click at [462, 106] on input "text" at bounding box center [415, 100] width 112 height 22
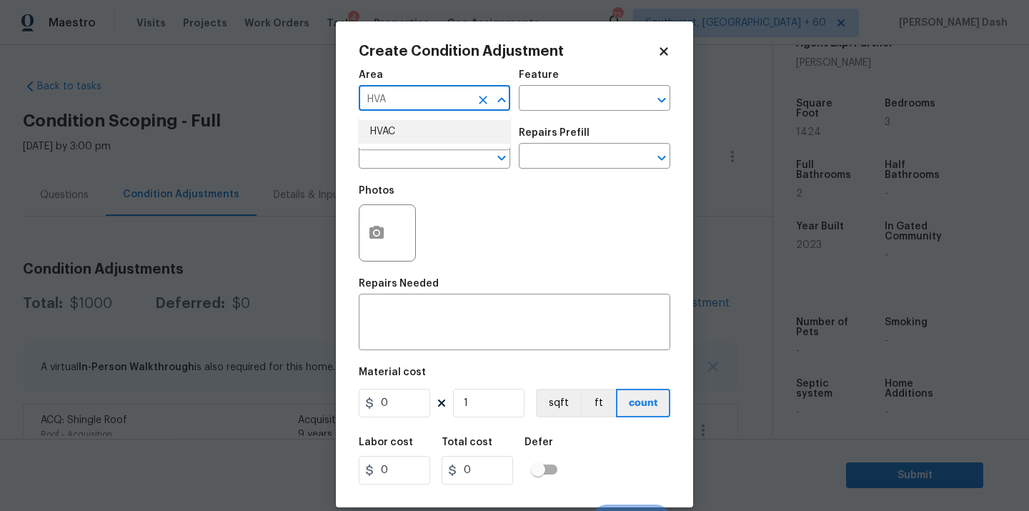
click at [447, 135] on li "HVAC" at bounding box center [435, 132] width 152 height 24
type input "HVAC"
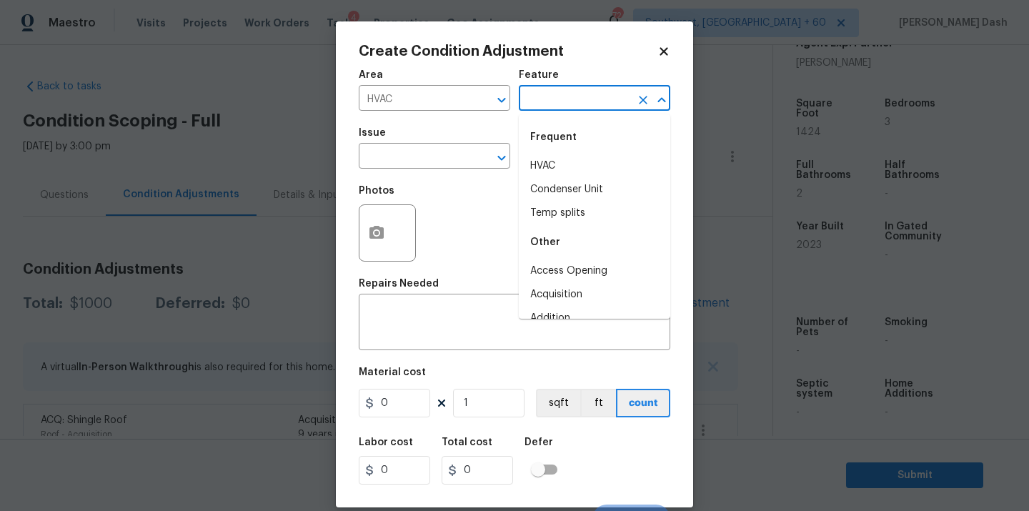
click at [570, 91] on input "text" at bounding box center [575, 100] width 112 height 22
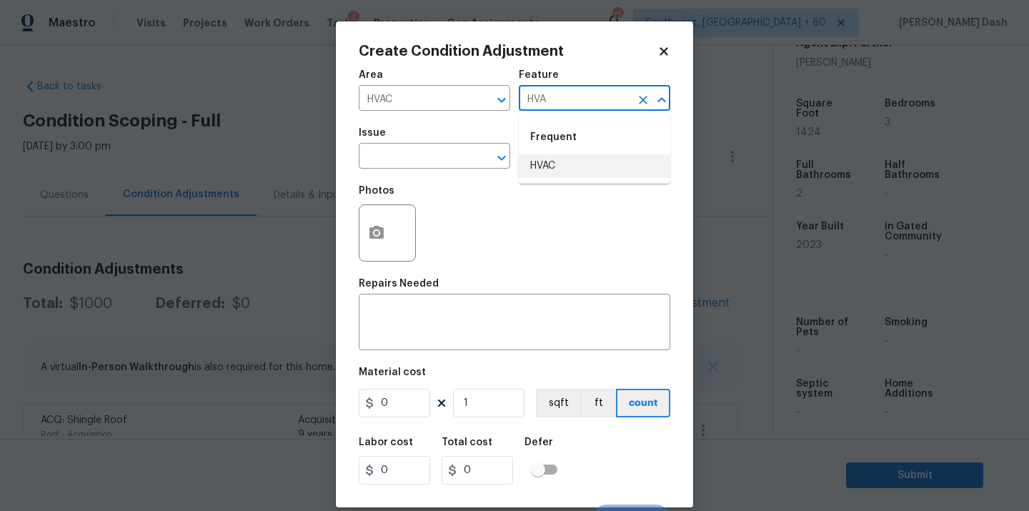
type input "HVA"
click at [568, 188] on div "Photos" at bounding box center [515, 223] width 312 height 93
click at [574, 108] on input "text" at bounding box center [575, 100] width 112 height 22
click at [551, 155] on li "HVAC" at bounding box center [595, 166] width 152 height 24
type input "HVAC"
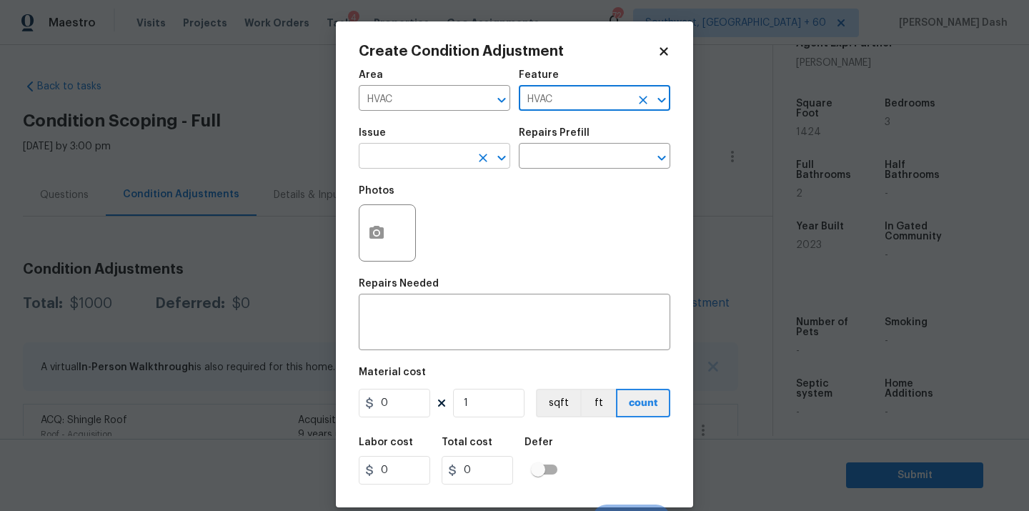
click at [448, 150] on input "text" at bounding box center [415, 158] width 112 height 22
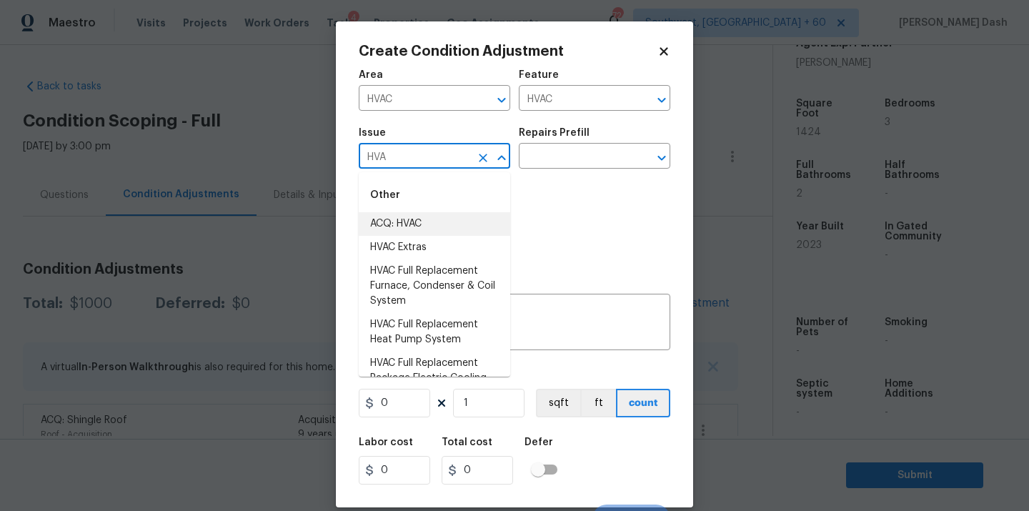
click at [426, 217] on li "ACQ: HVAC" at bounding box center [435, 224] width 152 height 24
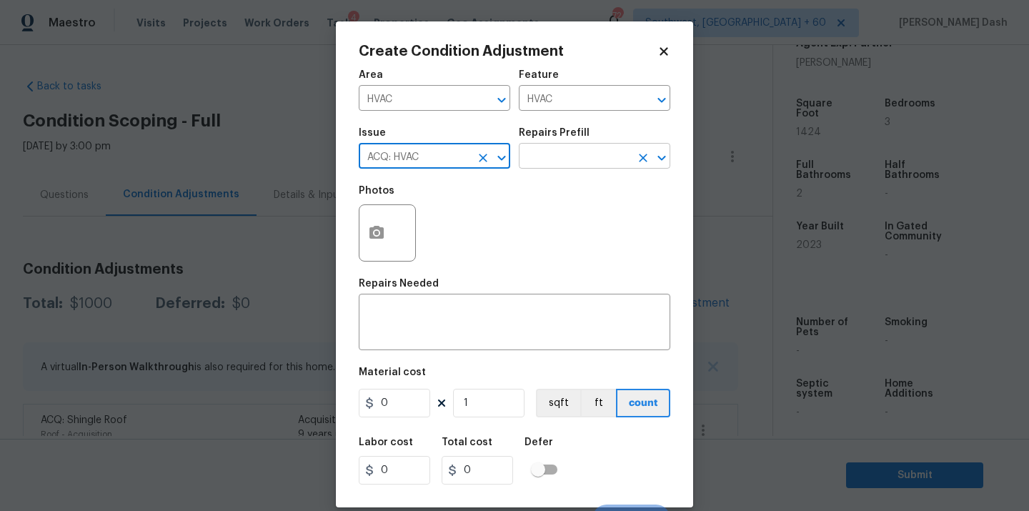
type input "ACQ: HVAC"
click at [573, 154] on input "text" at bounding box center [575, 158] width 112 height 22
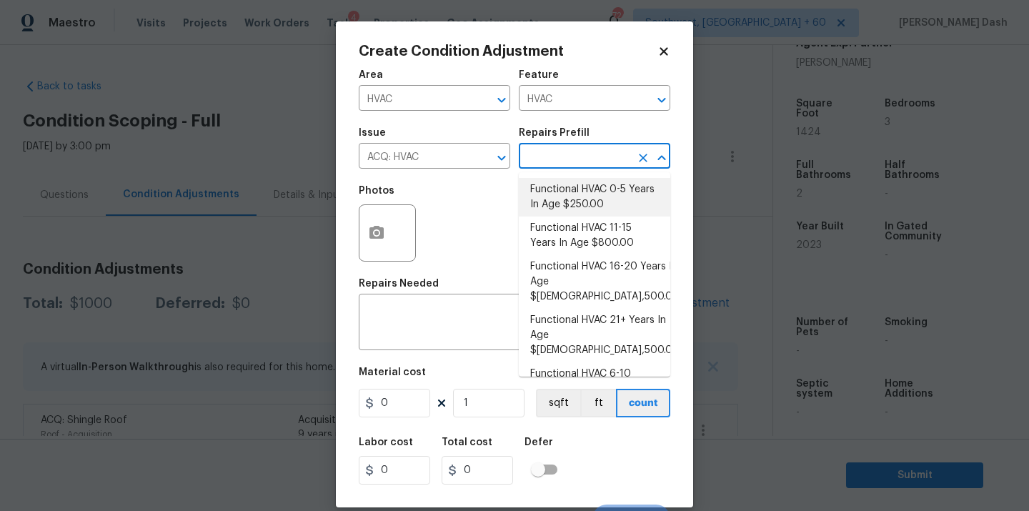
click at [582, 207] on li "Functional HVAC 0-5 Years In Age $250.00" at bounding box center [595, 197] width 152 height 39
type input "Acquisition"
type textarea "Acquisition Scope: Functional HVAC 0-5 years"
type input "250"
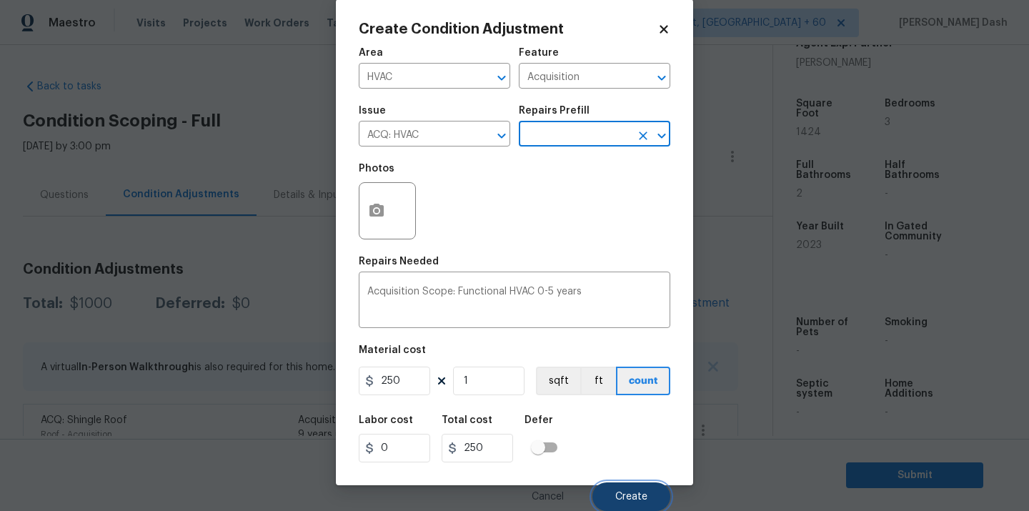
click at [647, 492] on span "Create" at bounding box center [631, 497] width 32 height 11
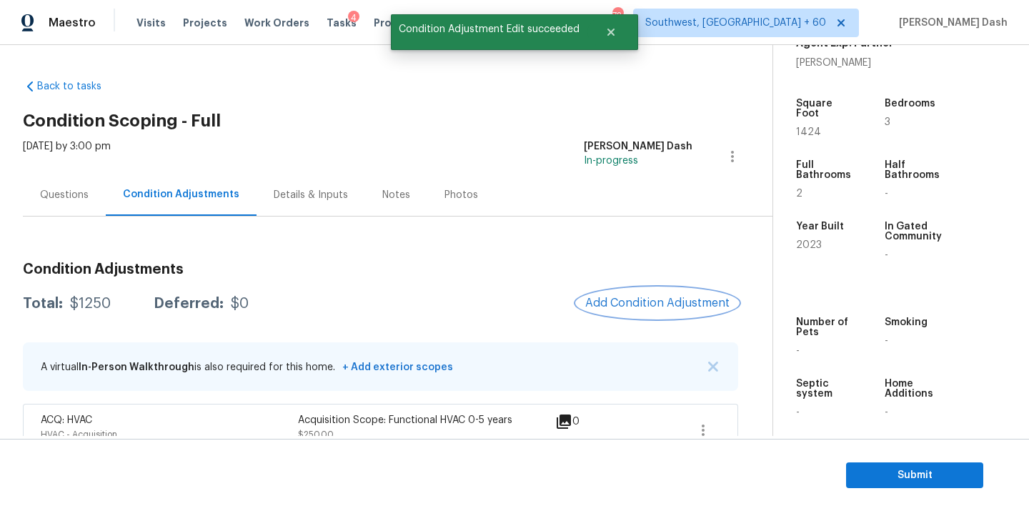
click at [637, 303] on span "Add Condition Adjustment" at bounding box center [657, 303] width 144 height 13
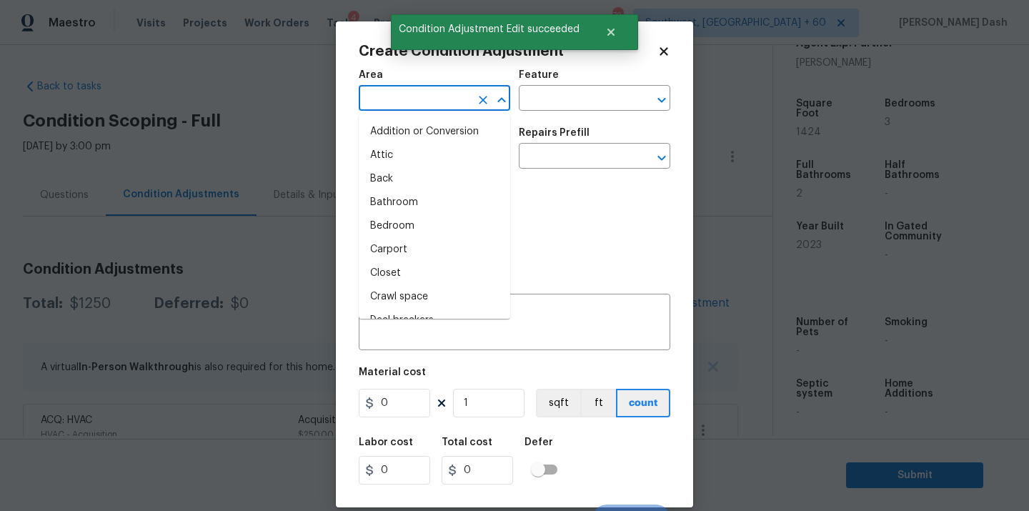
click at [425, 97] on input "text" at bounding box center [415, 100] width 112 height 22
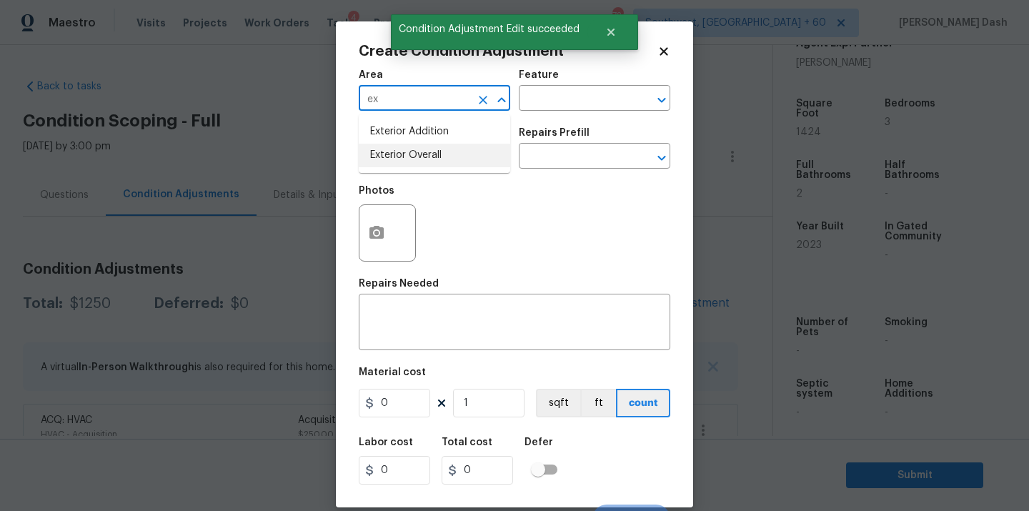
click at [427, 160] on li "Exterior Overall" at bounding box center [435, 156] width 152 height 24
type input "Exterior Overall"
click at [549, 104] on input "text" at bounding box center [575, 100] width 112 height 22
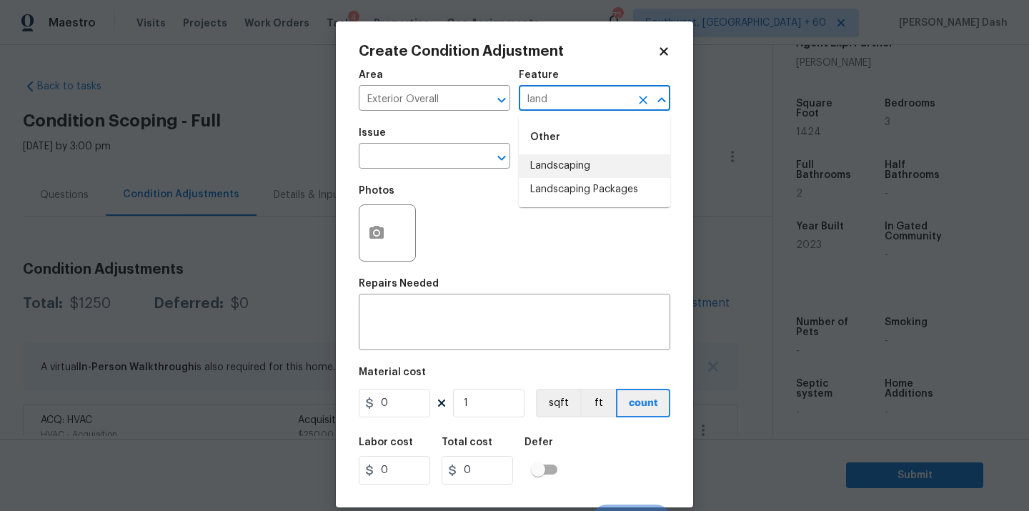
click at [547, 165] on li "Landscaping" at bounding box center [595, 166] width 152 height 24
type input "Landscaping"
click at [380, 244] on button "button" at bounding box center [377, 233] width 34 height 56
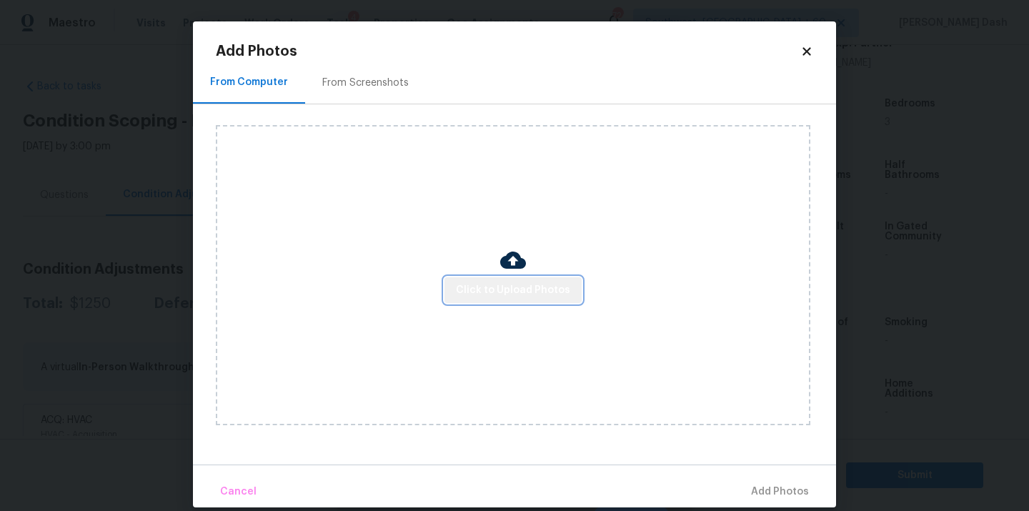
click at [548, 283] on span "Click to Upload Photos" at bounding box center [513, 291] width 114 height 18
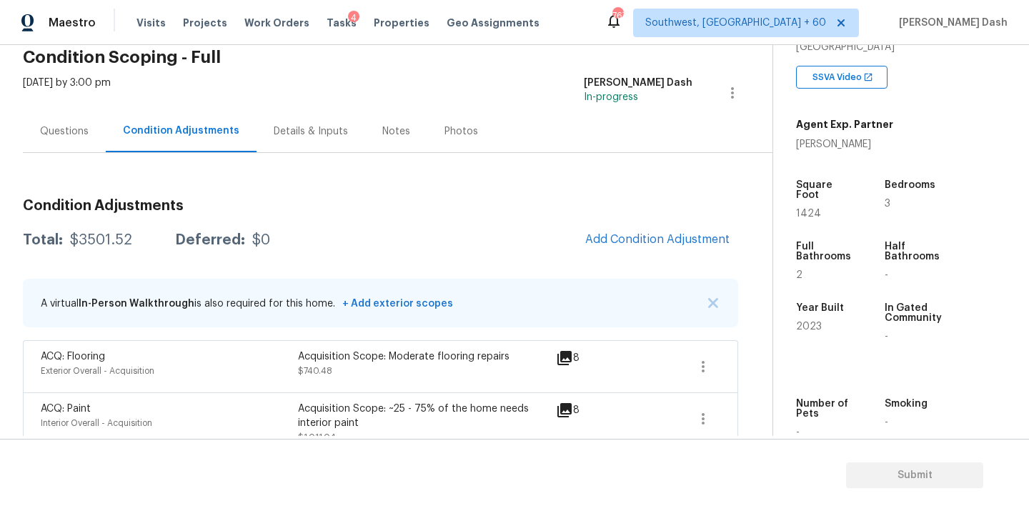
scroll to position [169, 0]
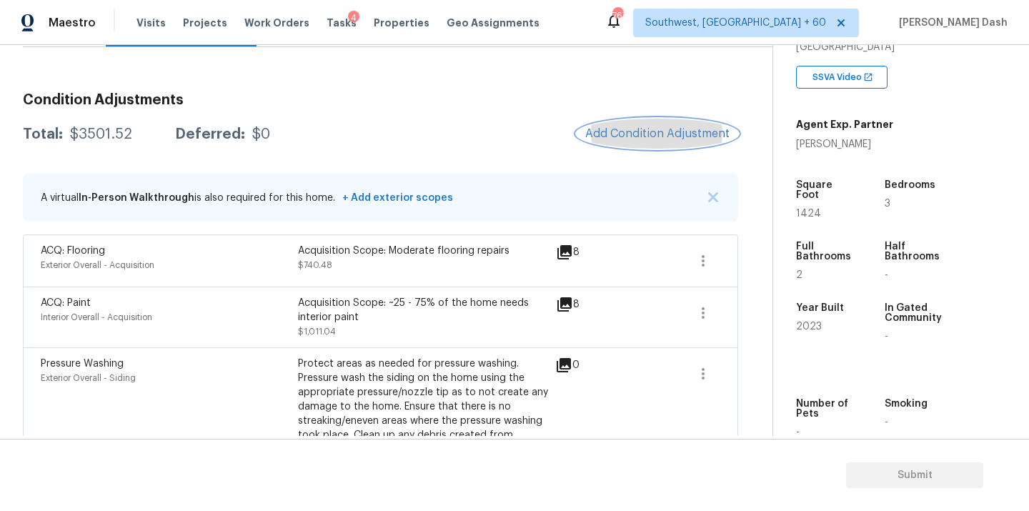
click at [672, 133] on span "Add Condition Adjustment" at bounding box center [657, 133] width 144 height 13
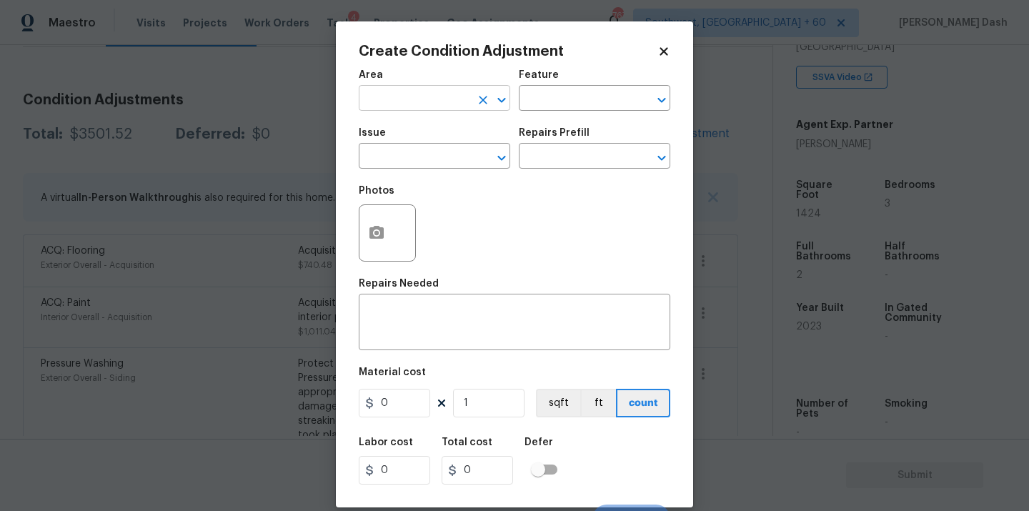
click at [434, 97] on input "text" at bounding box center [415, 100] width 112 height 22
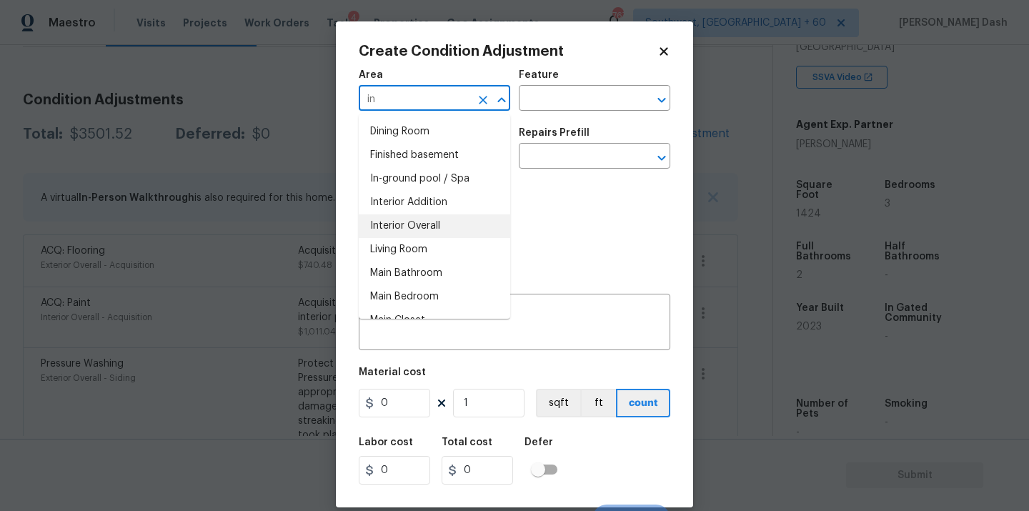
click at [414, 229] on li "Interior Overall" at bounding box center [435, 226] width 152 height 24
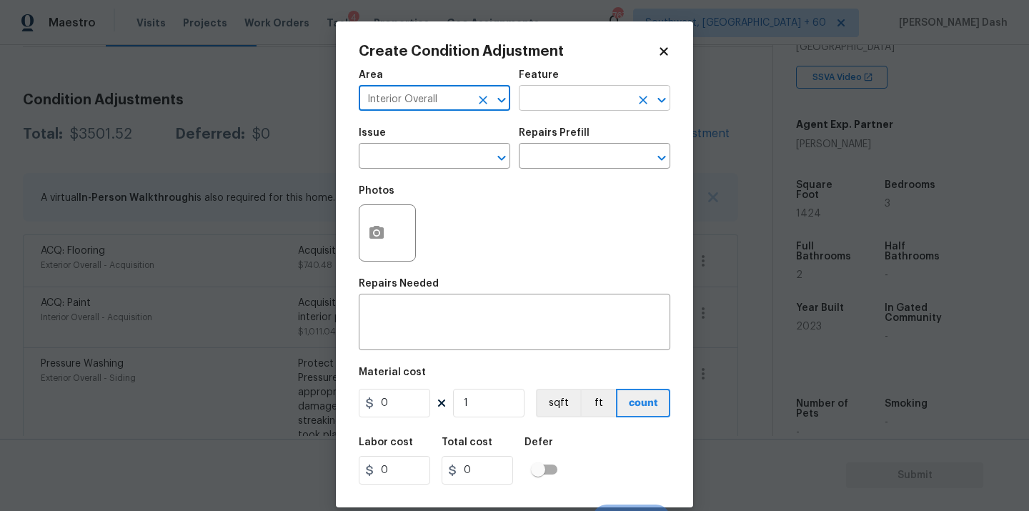
type input "Interior Overall"
click at [573, 93] on input "text" at bounding box center [575, 100] width 112 height 22
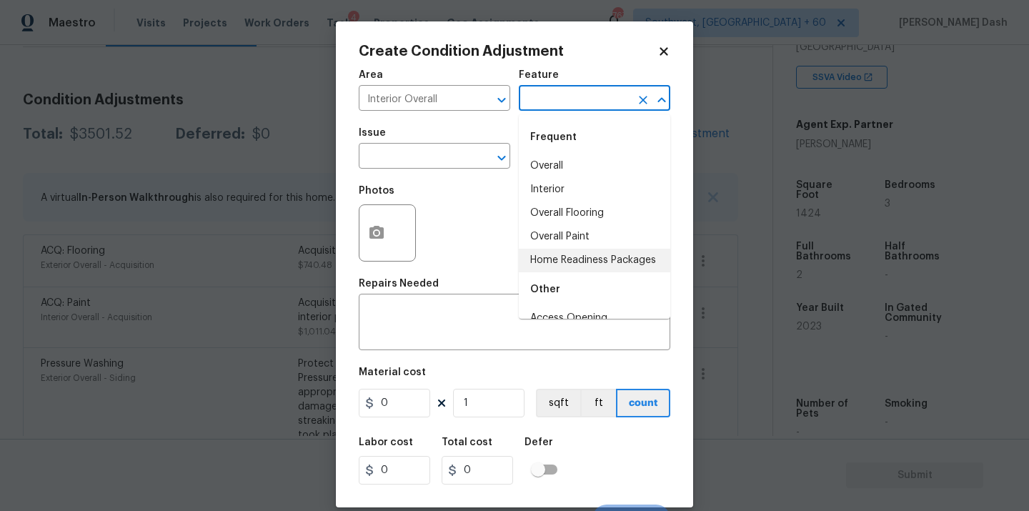
click at [558, 263] on li "Home Readiness Packages" at bounding box center [595, 261] width 152 height 24
type input "Home Readiness Packages"
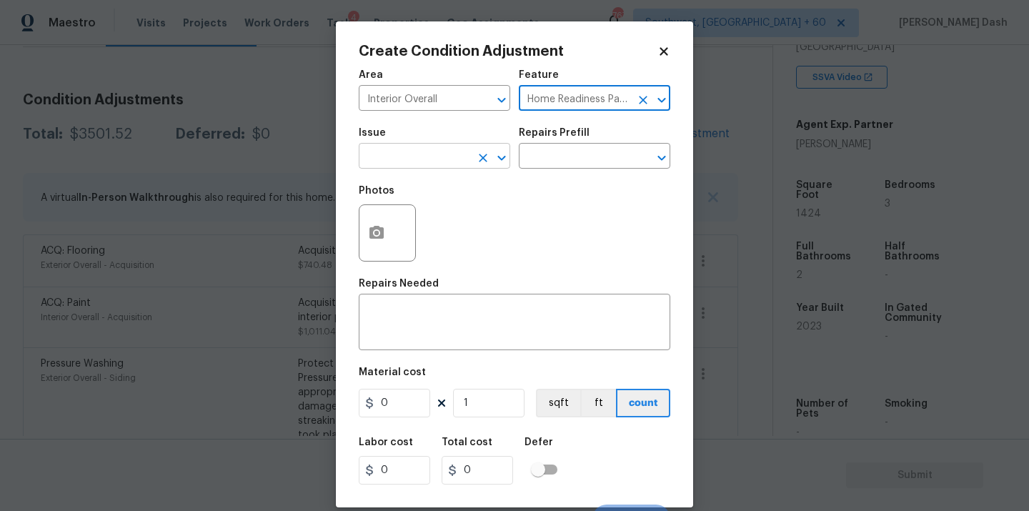
click at [463, 164] on input "text" at bounding box center [415, 158] width 112 height 22
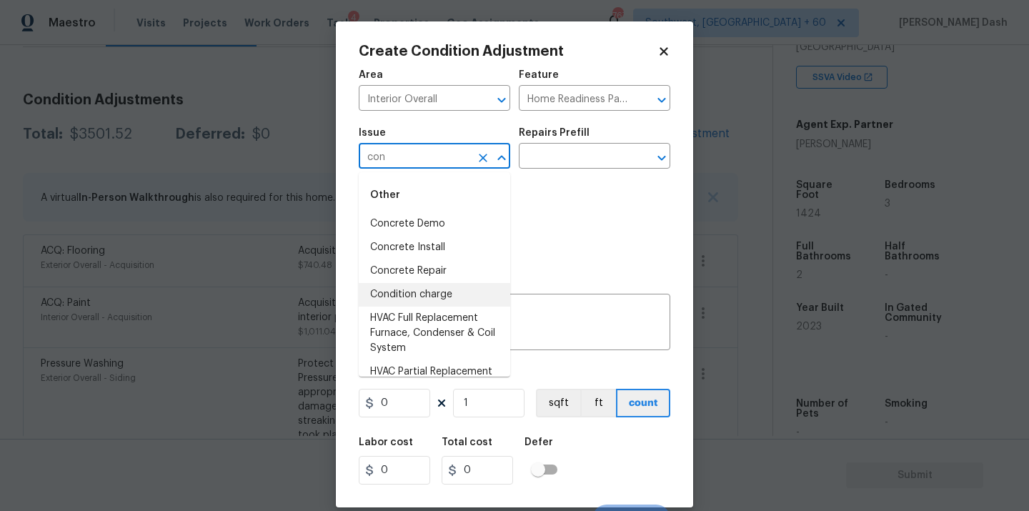
click at [437, 300] on li "Condition charge" at bounding box center [435, 295] width 152 height 24
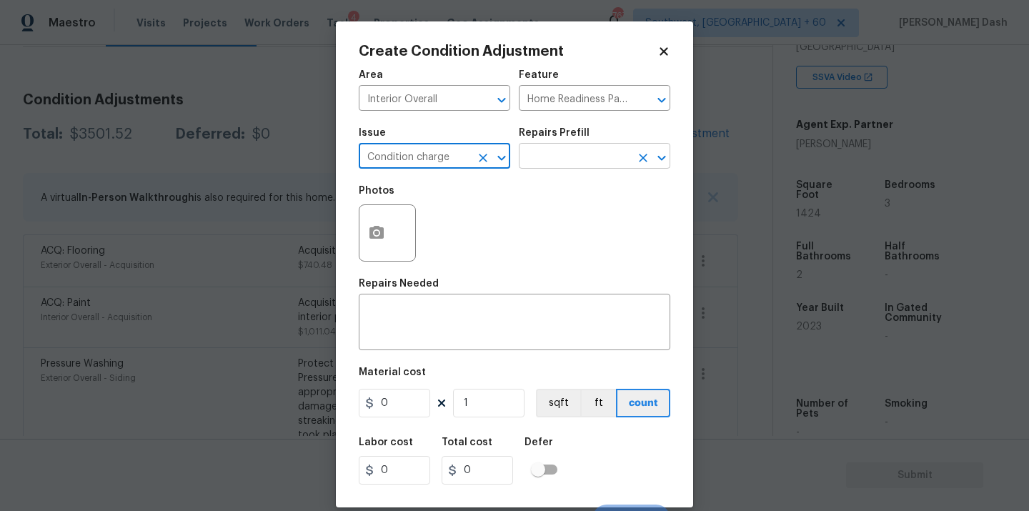
type input "Condition charge"
click at [551, 163] on input "text" at bounding box center [575, 158] width 112 height 22
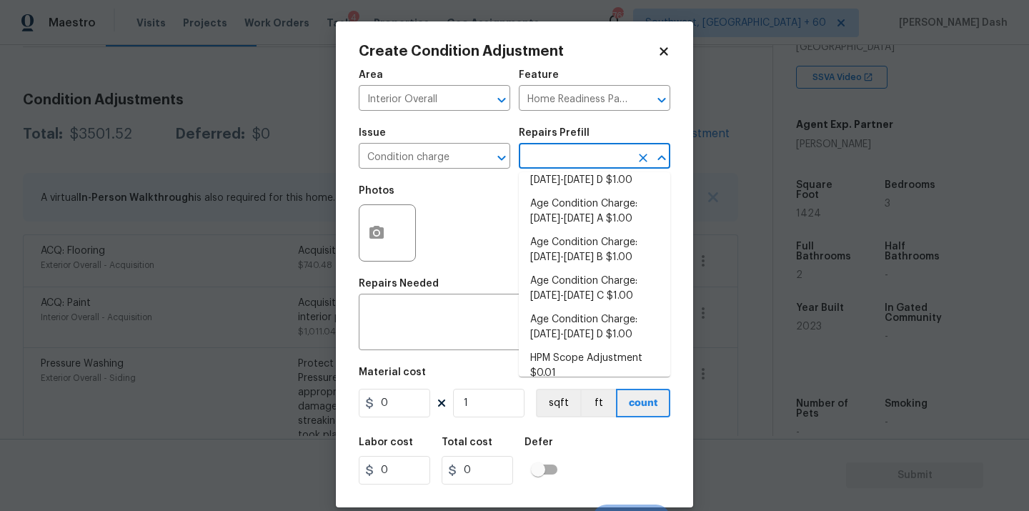
scroll to position [473, 0]
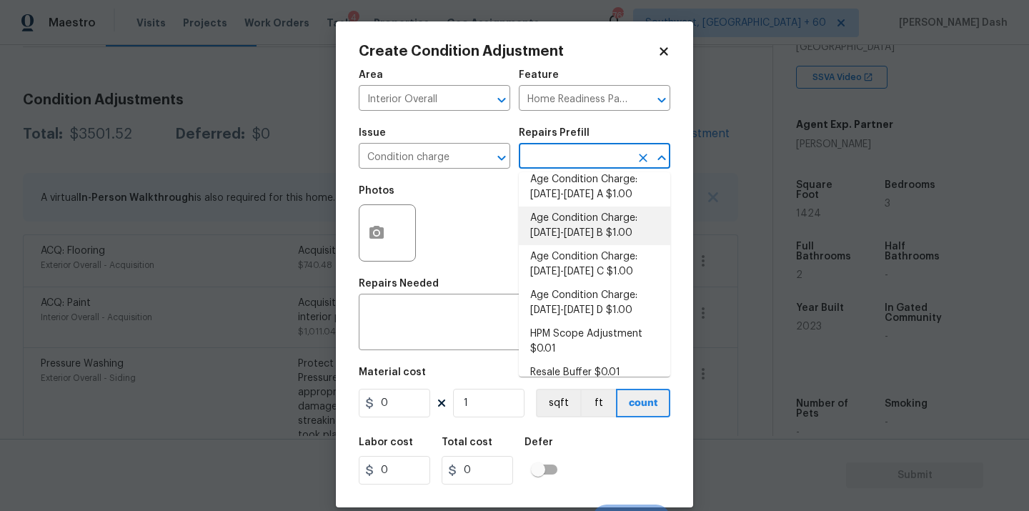
click at [583, 220] on li "Age Condition Charge: [DATE]-[DATE] B $1.00" at bounding box center [595, 226] width 152 height 39
type textarea "Age Condition Charge: [DATE]-[DATE] B"
type input "1"
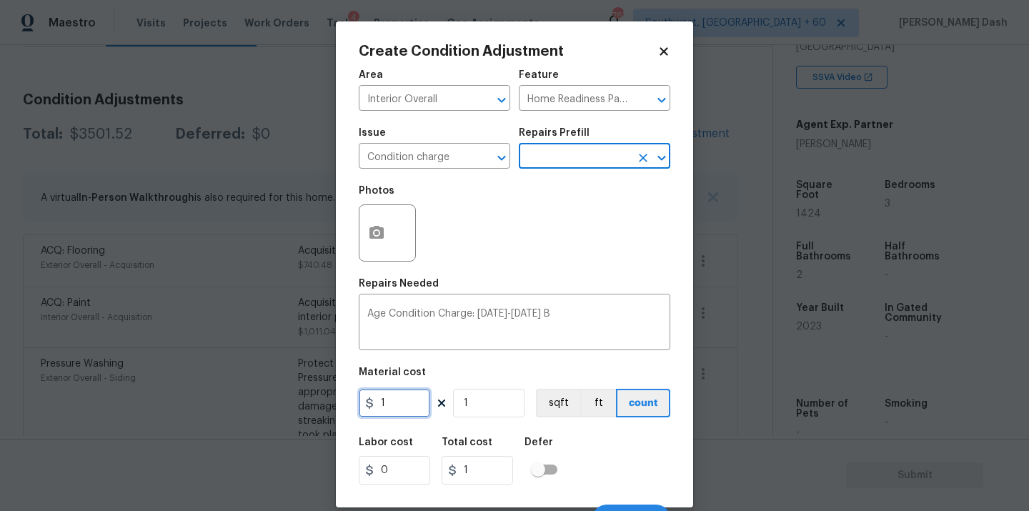
click at [402, 416] on input "1" at bounding box center [394, 403] width 71 height 29
type input "2000"
click at [616, 473] on div "Labor cost 0 Total cost 2000 Defer" at bounding box center [515, 461] width 312 height 64
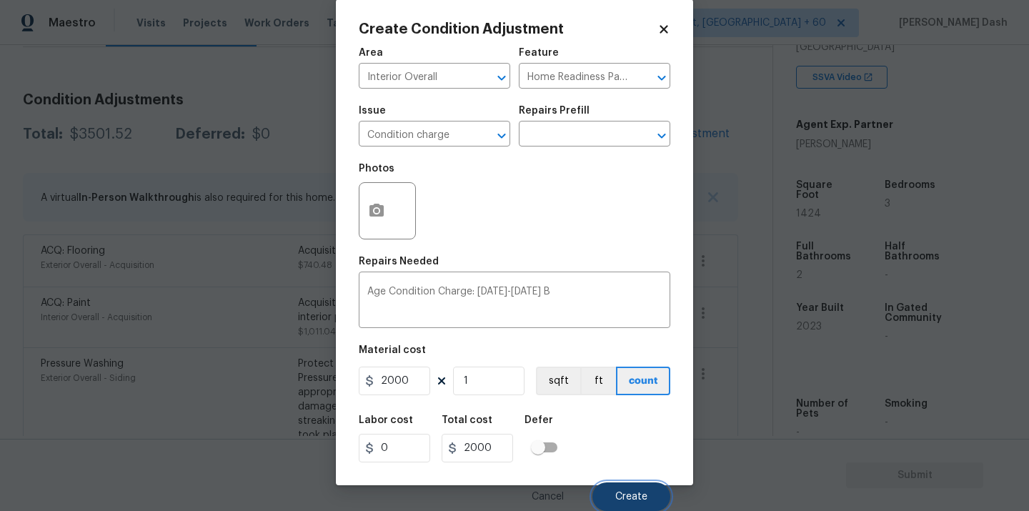
click at [637, 496] on span "Create" at bounding box center [631, 497] width 32 height 11
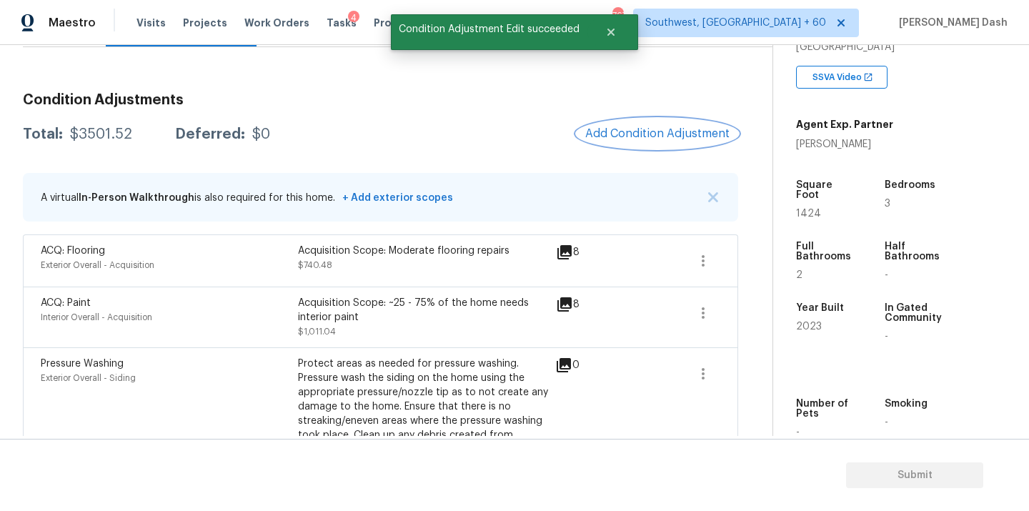
scroll to position [0, 0]
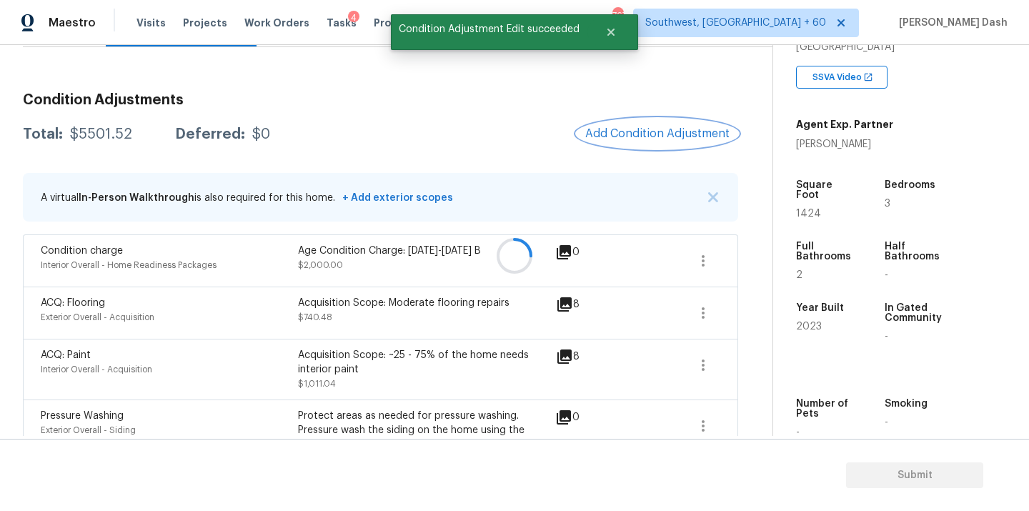
click at [660, 144] on button "Add Condition Adjustment" at bounding box center [658, 134] width 162 height 30
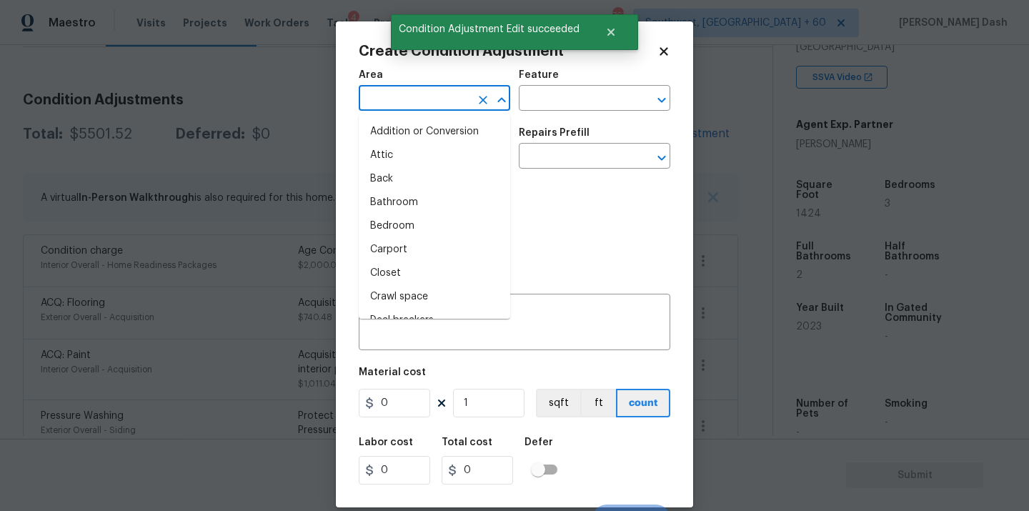
click at [448, 106] on input "text" at bounding box center [415, 100] width 112 height 22
click at [436, 244] on li "Living Room" at bounding box center [435, 250] width 152 height 24
type input "Living Room"
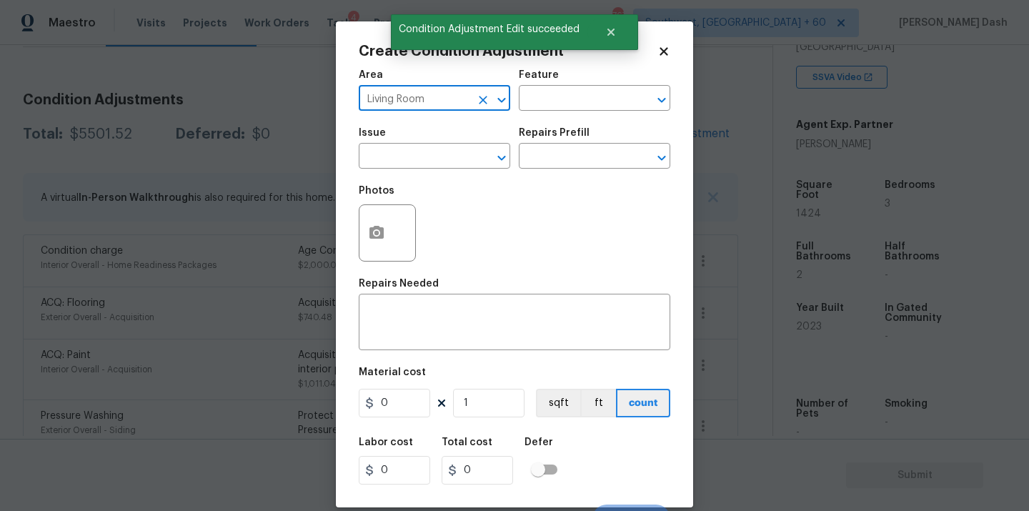
click at [480, 105] on icon "Clear" at bounding box center [483, 100] width 14 height 14
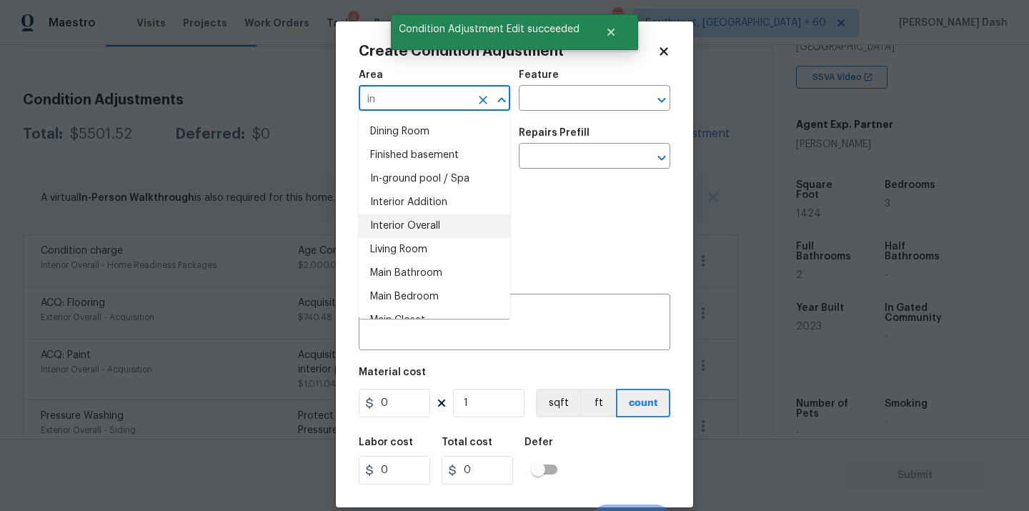
click at [453, 222] on li "Interior Overall" at bounding box center [435, 226] width 152 height 24
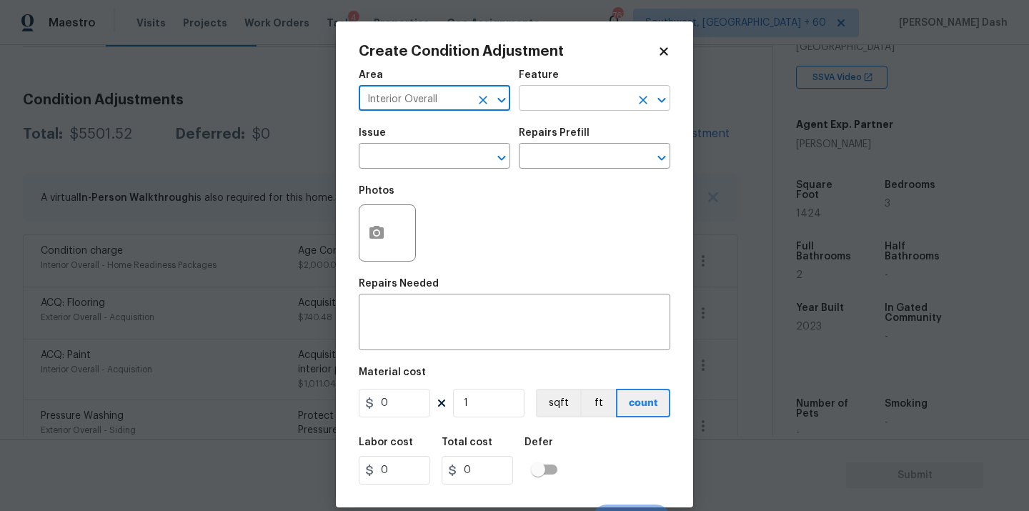
type input "Interior Overall"
click at [548, 108] on input "text" at bounding box center [575, 100] width 112 height 22
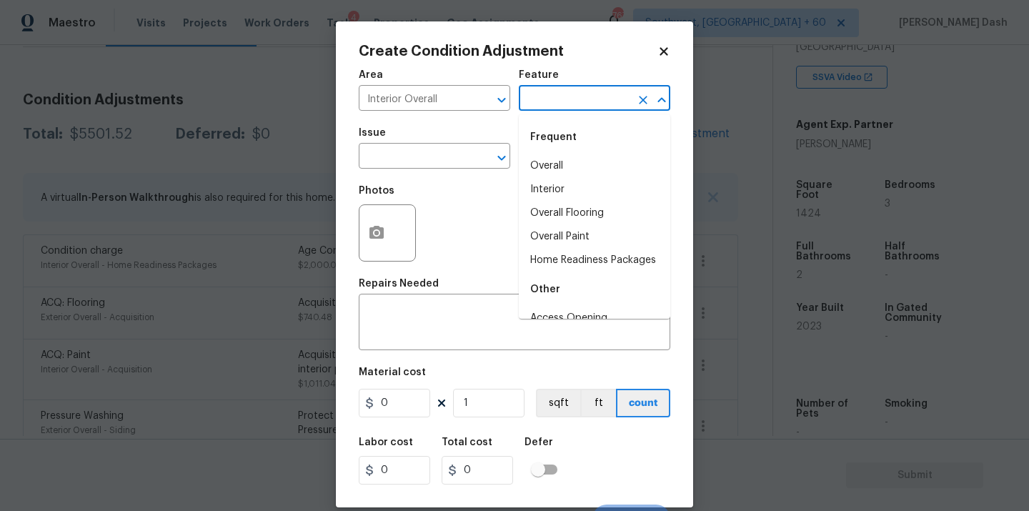
type input "c"
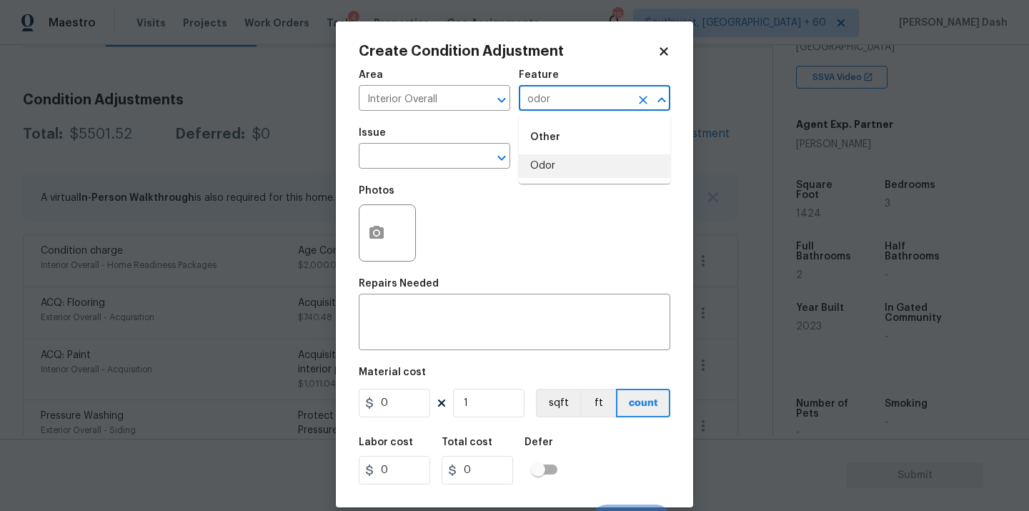
type input "odor"
click at [445, 170] on span "Issue ​" at bounding box center [435, 148] width 152 height 58
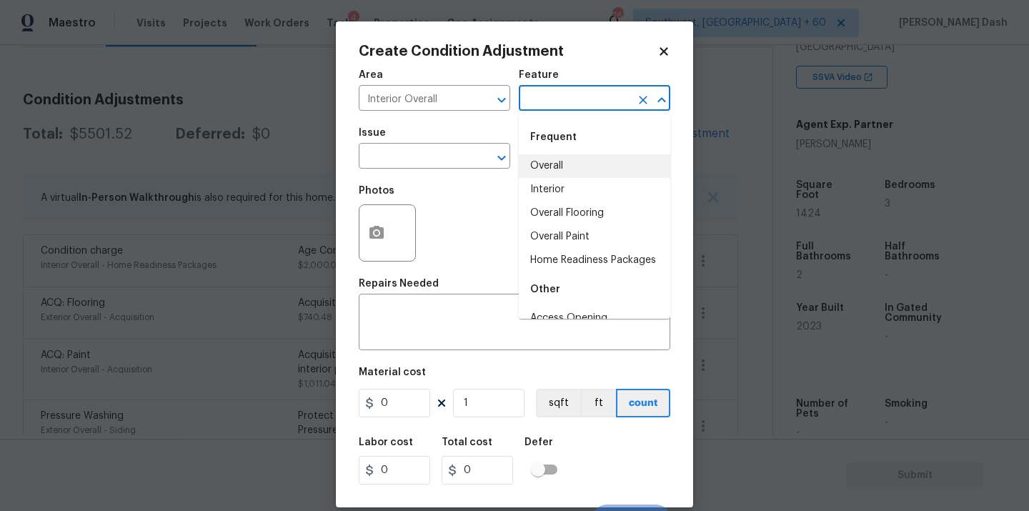
click at [553, 100] on input "text" at bounding box center [575, 100] width 112 height 22
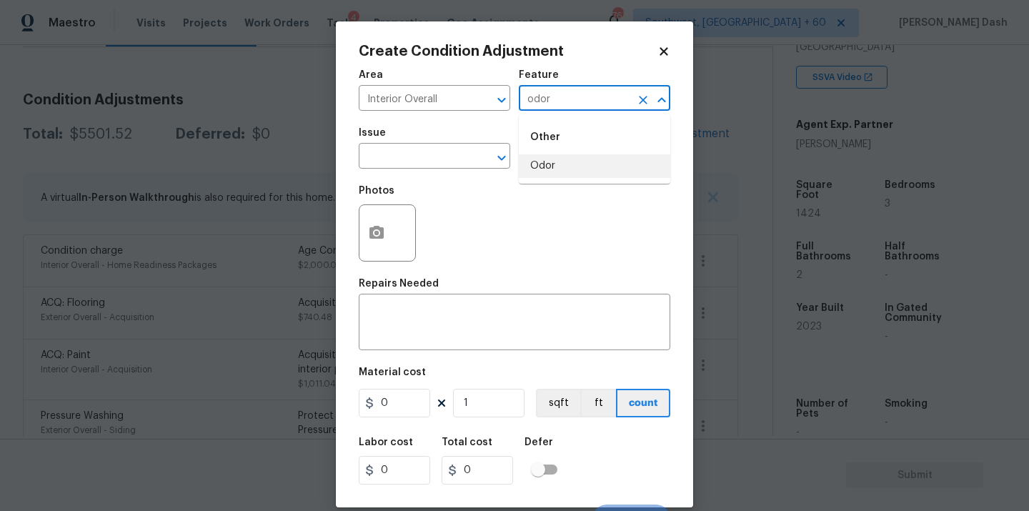
click at [544, 164] on li "Odor" at bounding box center [595, 166] width 152 height 24
type input "Odor"
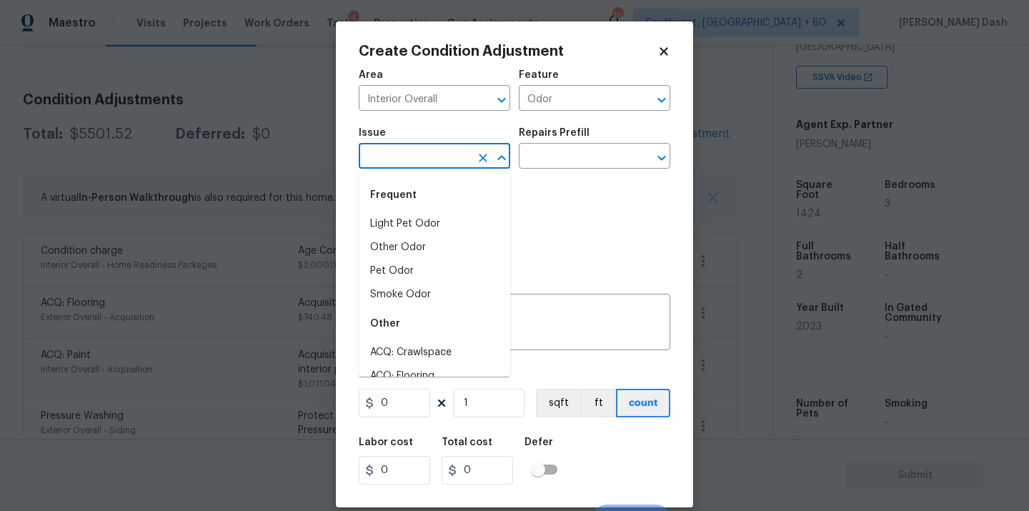
click at [444, 152] on input "text" at bounding box center [415, 158] width 112 height 22
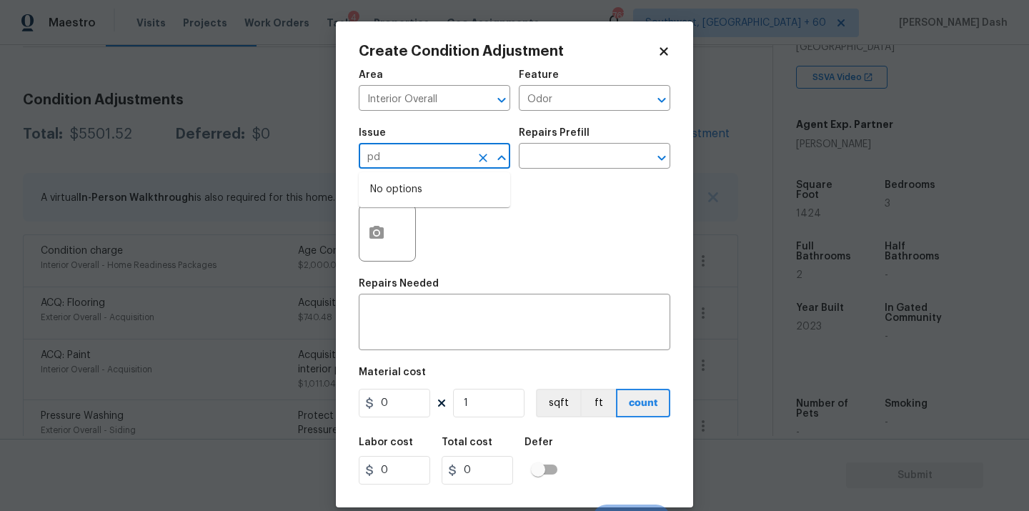
type input "p"
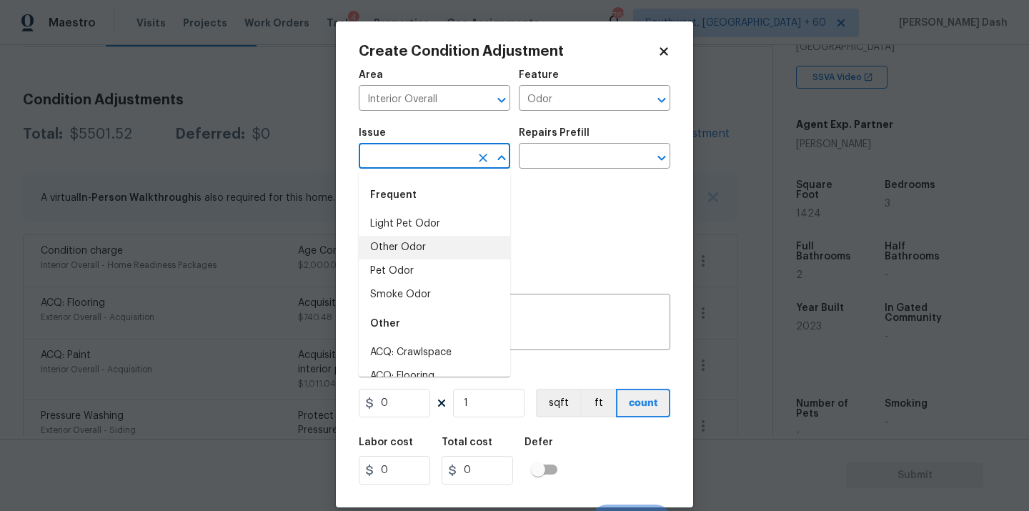
click at [427, 217] on li "Light Pet Odor" at bounding box center [435, 224] width 152 height 24
type input "Light Pet Odor"
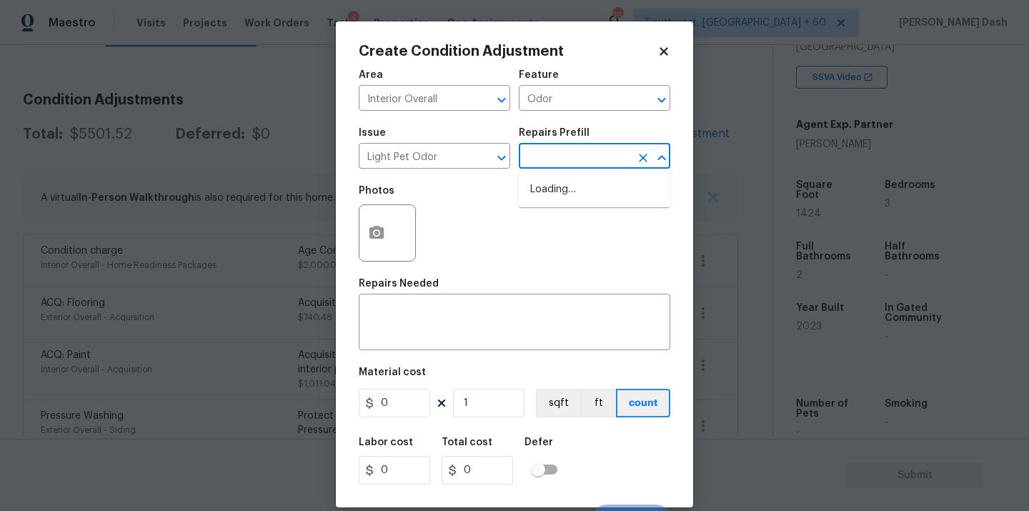
click at [543, 152] on input "text" at bounding box center [575, 158] width 112 height 22
click at [543, 198] on li "Acquisition Scope: 1-2 pets present $575.00" at bounding box center [595, 197] width 152 height 39
type textarea "Acquisition Scope: 1-2 pets present"
type input "575"
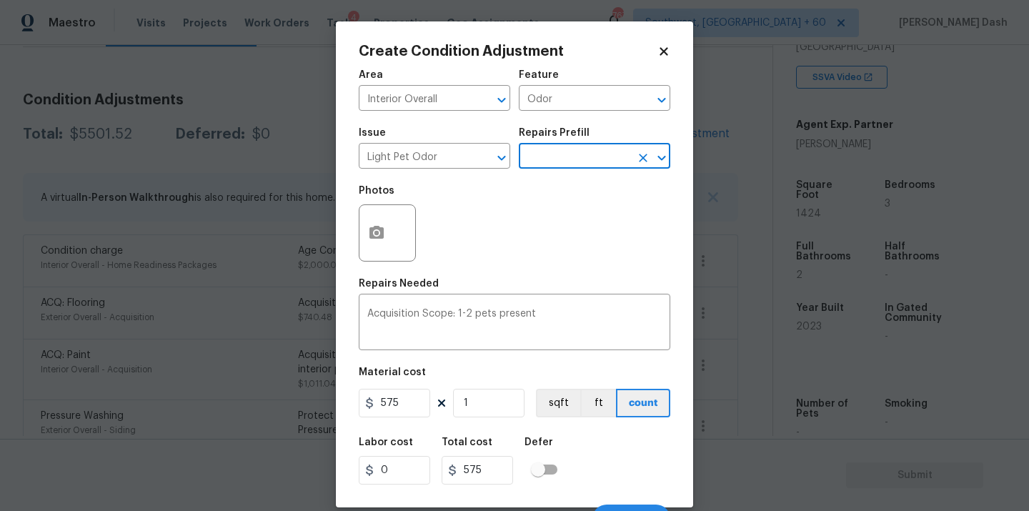
scroll to position [23, 0]
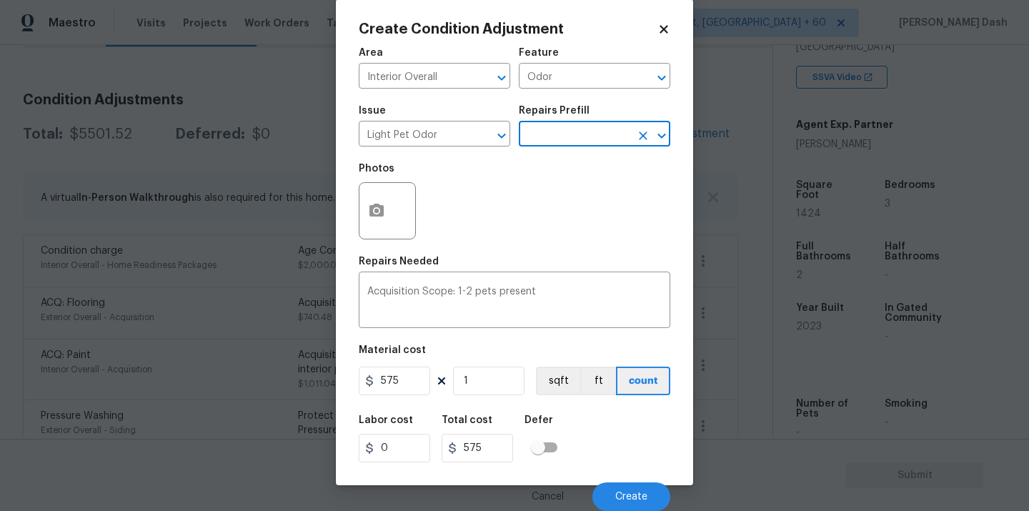
click at [614, 470] on div "Labor cost 0 Total cost 575 Defer" at bounding box center [515, 439] width 312 height 64
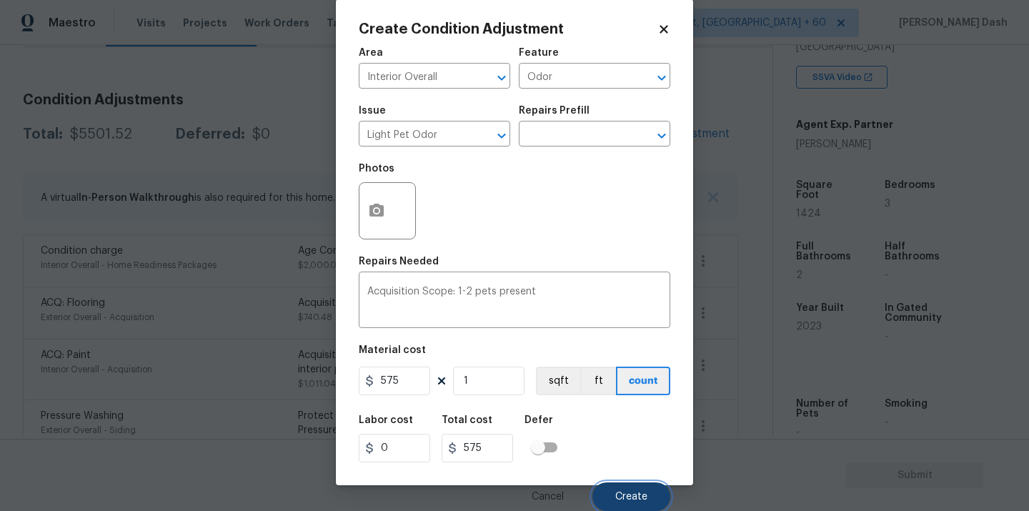
click at [617, 486] on button "Create" at bounding box center [632, 496] width 78 height 29
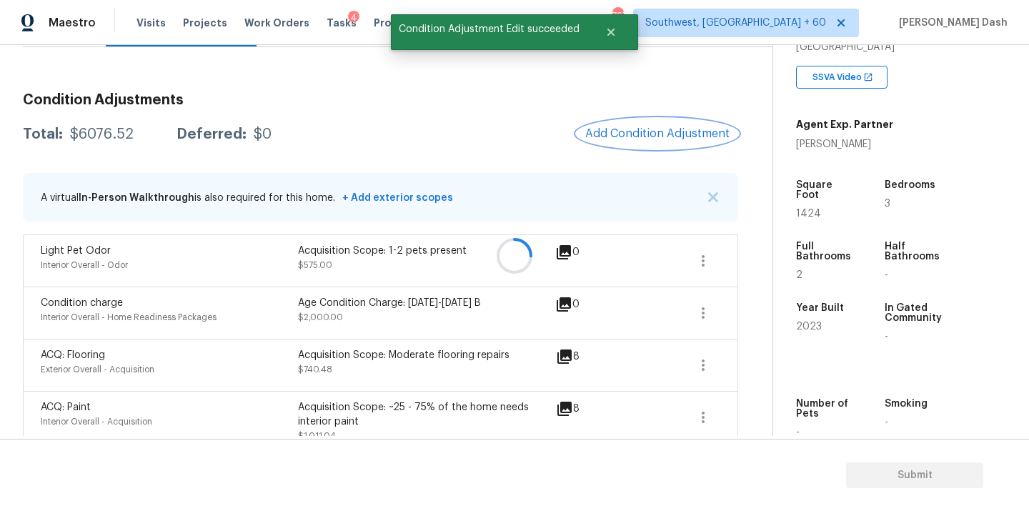
scroll to position [0, 0]
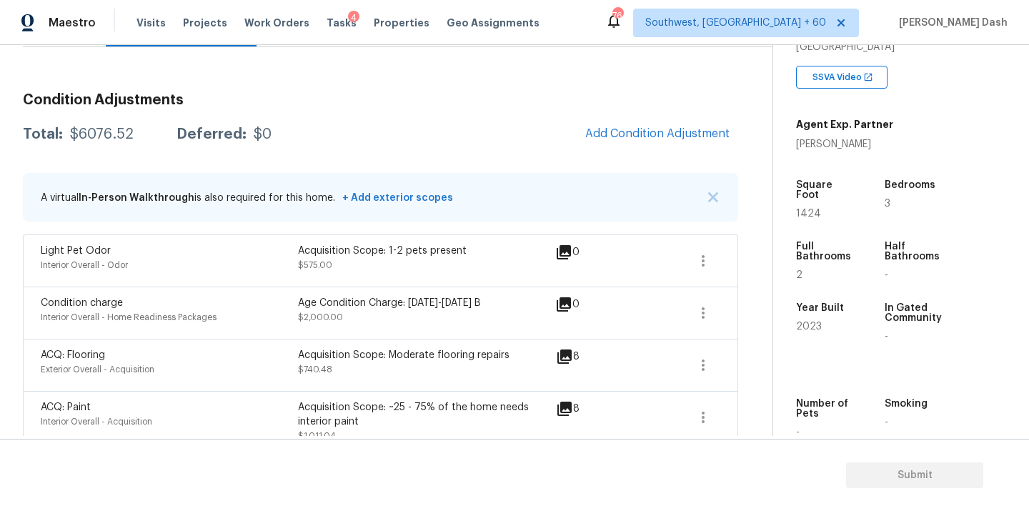
click at [94, 130] on div "$6076.52" at bounding box center [102, 134] width 64 height 14
copy div "$6076.52"
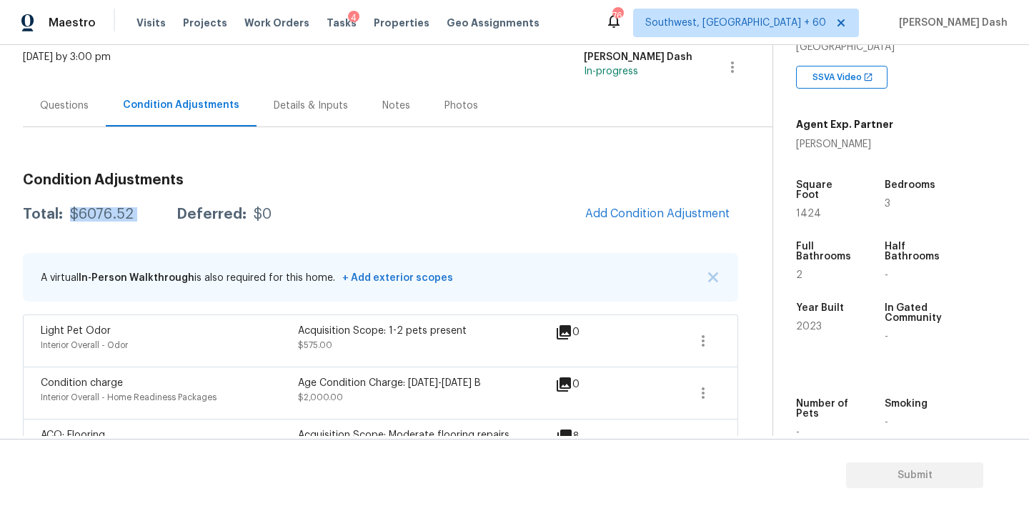
scroll to position [21, 0]
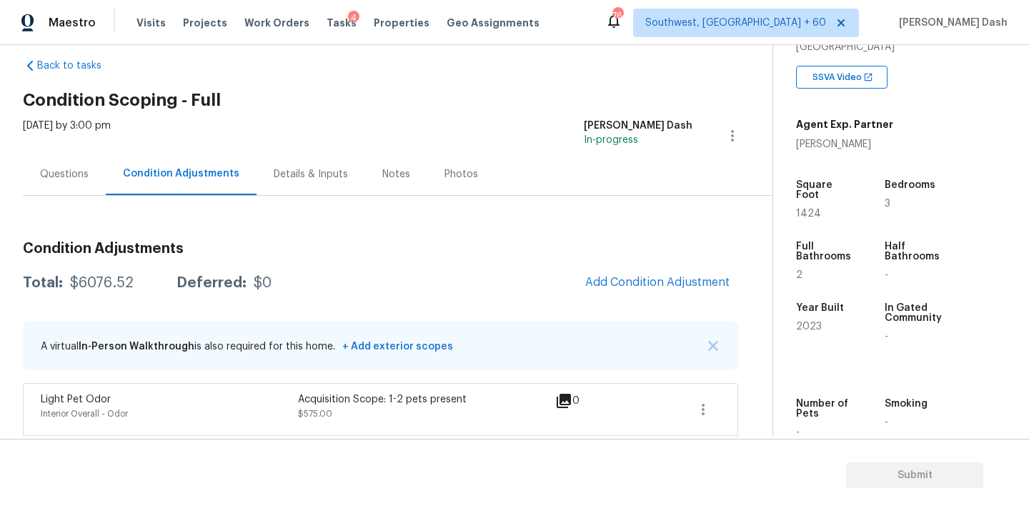
click at [86, 172] on div "Questions" at bounding box center [64, 174] width 49 height 14
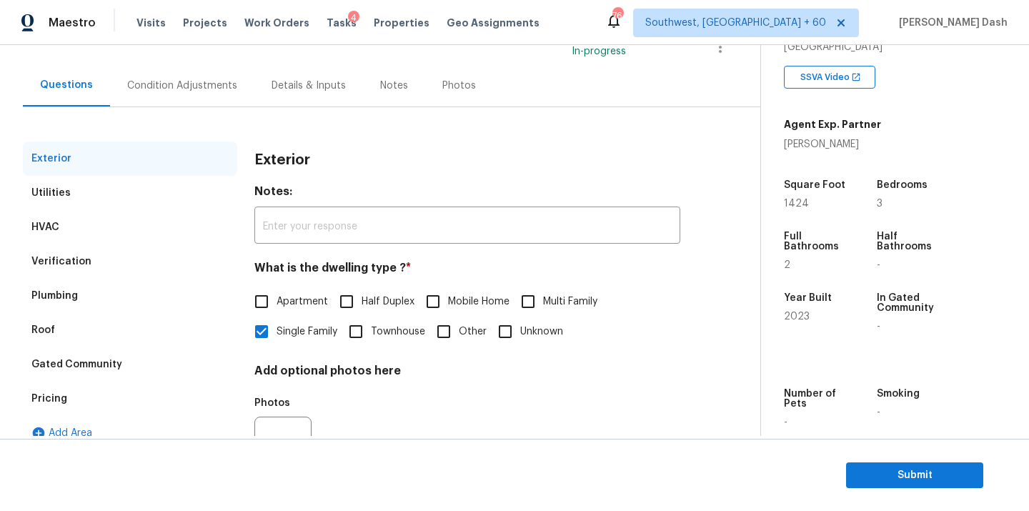
scroll to position [177, 0]
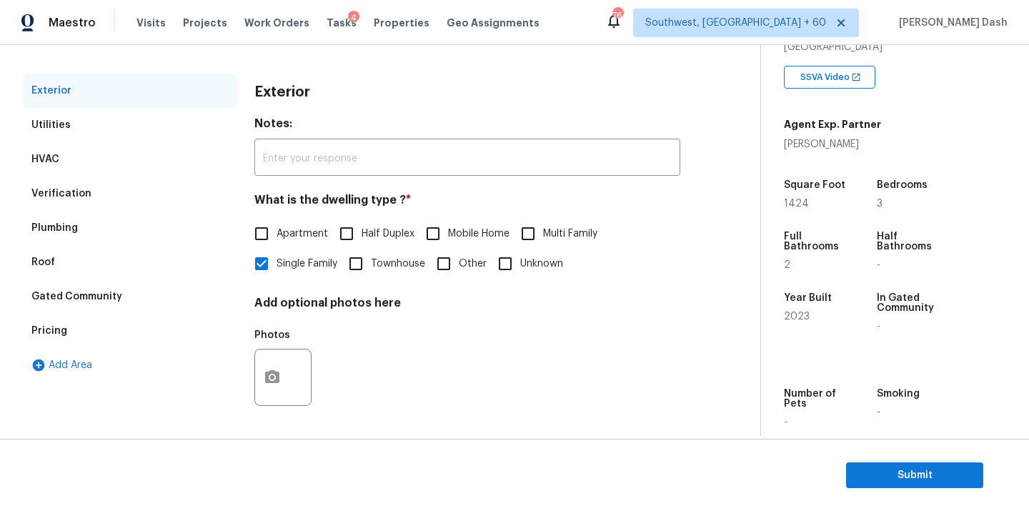
click at [57, 329] on div "Pricing" at bounding box center [49, 331] width 36 height 14
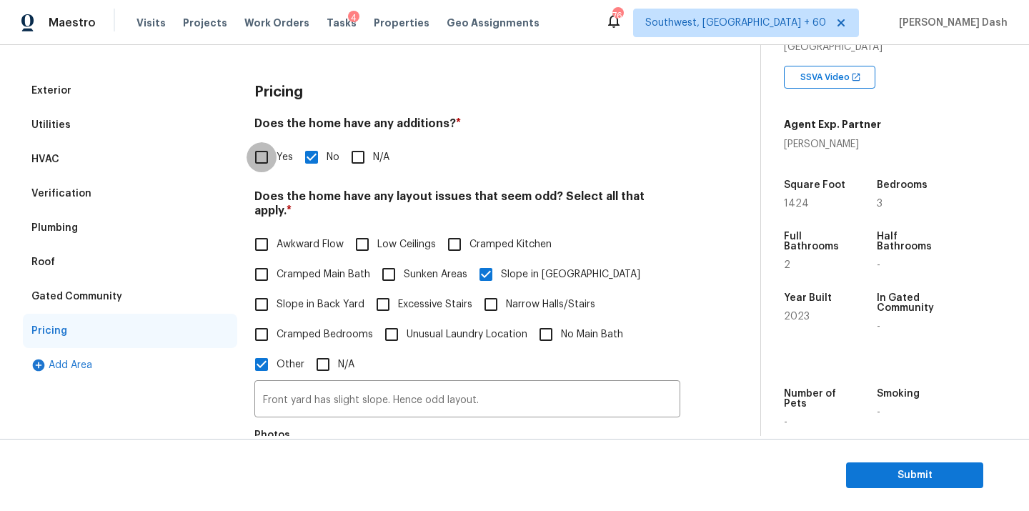
click at [262, 163] on input "Yes" at bounding box center [262, 157] width 30 height 30
checkbox input "true"
checkbox input "false"
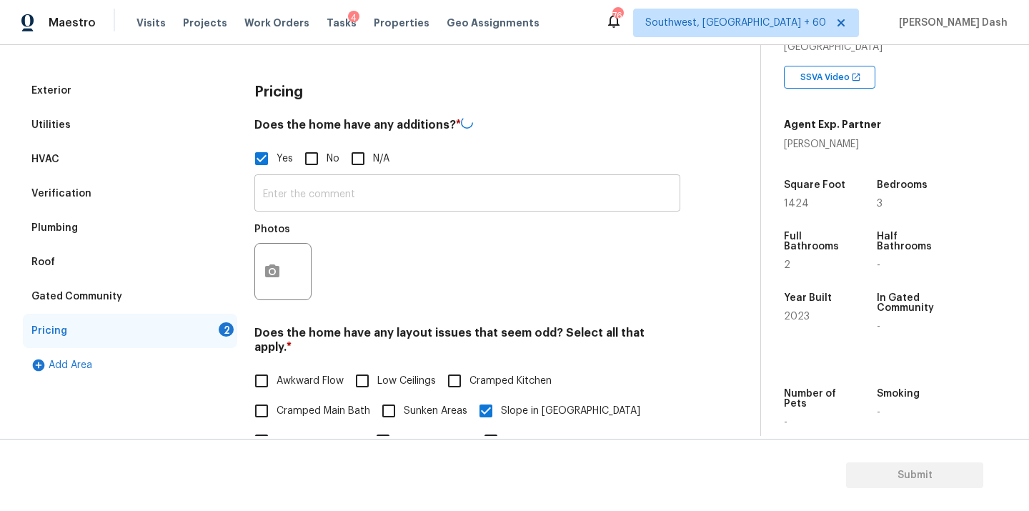
click at [295, 191] on input "text" at bounding box center [467, 195] width 426 height 34
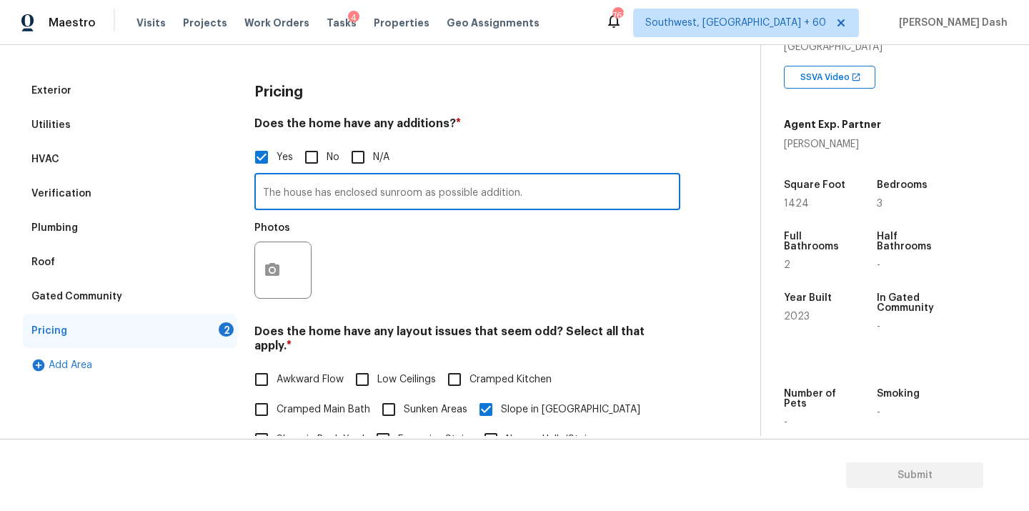
type input "The house has enclosed sunroom as possible addition."
click at [274, 274] on icon "button" at bounding box center [272, 269] width 14 height 13
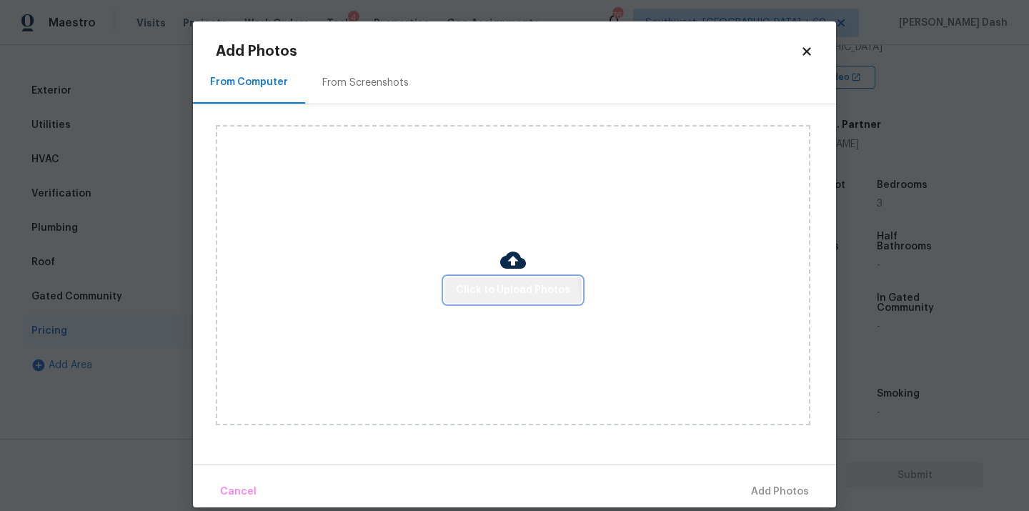
click at [508, 300] on button "Click to Upload Photos" at bounding box center [513, 290] width 137 height 26
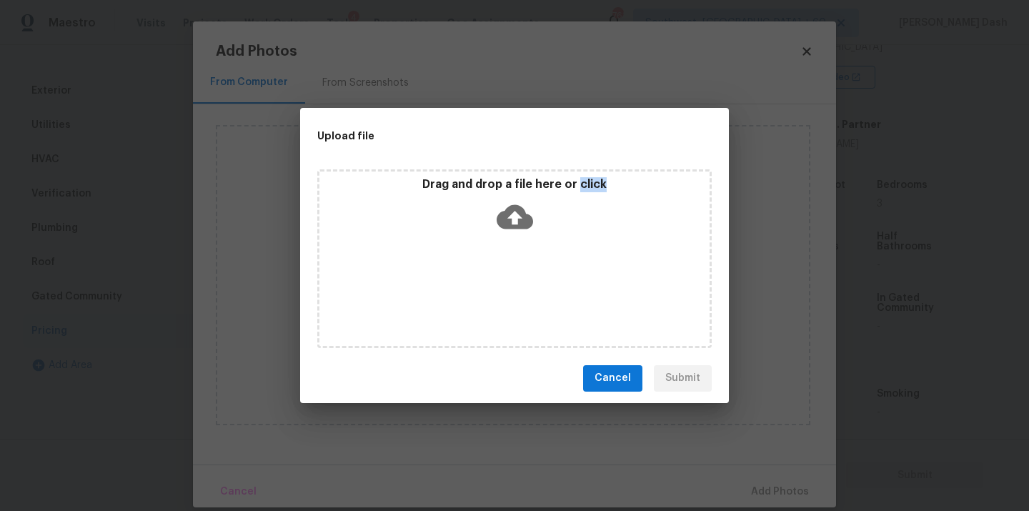
click at [508, 300] on div "Drag and drop a file here or click" at bounding box center [514, 258] width 395 height 179
